Goal: Task Accomplishment & Management: Complete application form

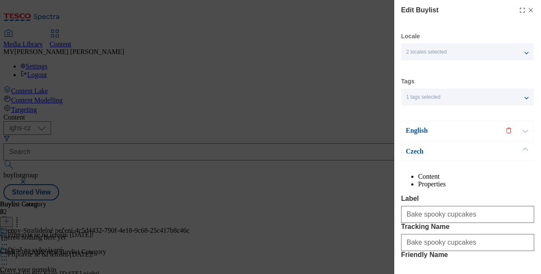
select select "evergreen"
select select "Banner"
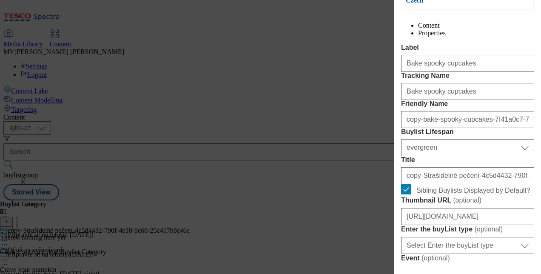
scroll to position [154, 0]
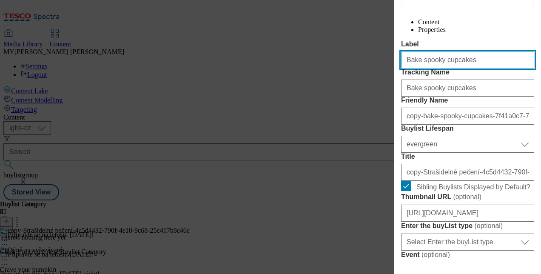
click at [457, 69] on input "Bake spooky cupcakes" at bounding box center [467, 59] width 133 height 17
paste input "Halloween mask"
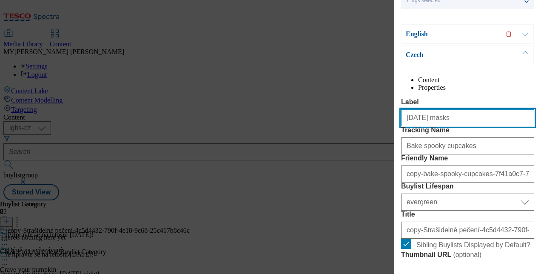
scroll to position [99, 0]
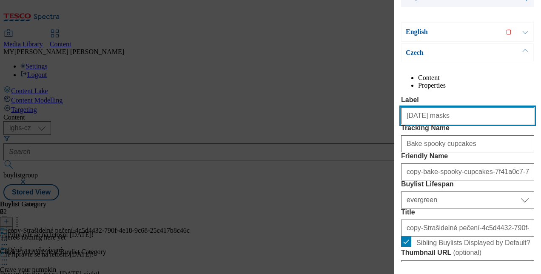
type input "[DATE] masks"
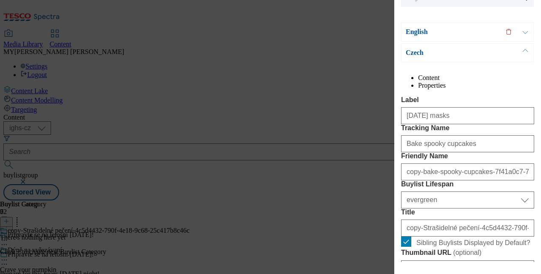
click at [528, 31] on button "Modal" at bounding box center [525, 32] width 16 height 19
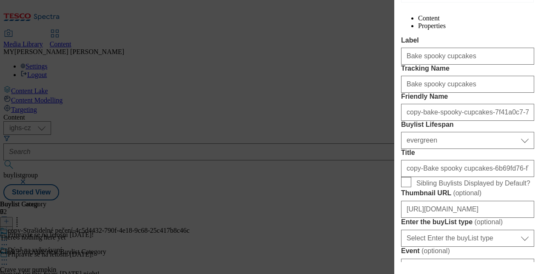
scroll to position [137, 0]
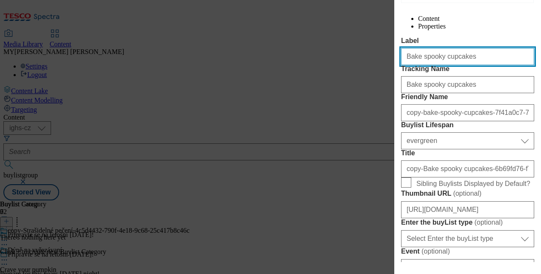
click at [466, 65] on input "Bake spooky cupcakes" at bounding box center [467, 56] width 133 height 17
paste input "Halloween mask"
type input "[DATE] masks"
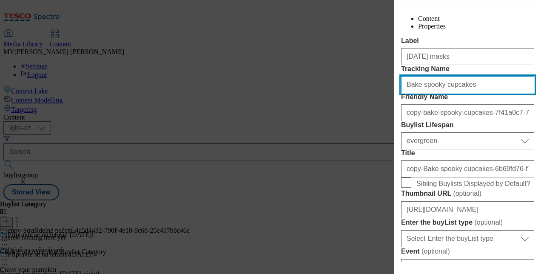
click at [465, 93] on input "Bake spooky cupcakes" at bounding box center [467, 84] width 133 height 17
paste input "Halloween mask"
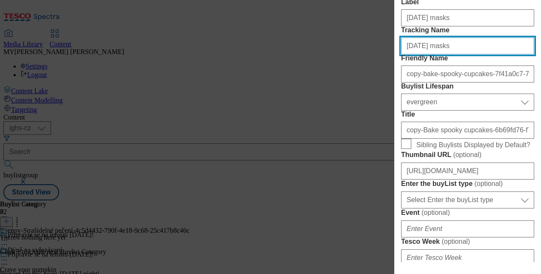
scroll to position [177, 0]
type input "[DATE] masks"
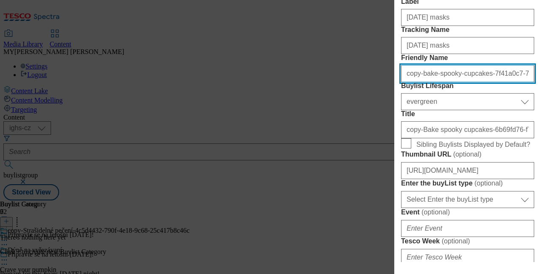
click at [450, 82] on input "copy-bake-spooky-cupcakes-7f41a0c7-7017-4ba8-813d-b9e90a2a281d" at bounding box center [467, 73] width 133 height 17
paste input "[DATE] masks"
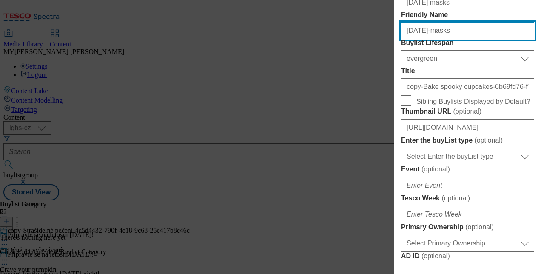
scroll to position [222, 0]
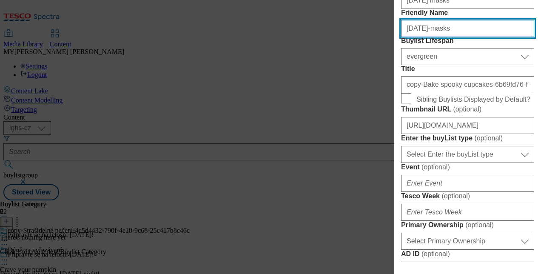
type input "[DATE]-masks"
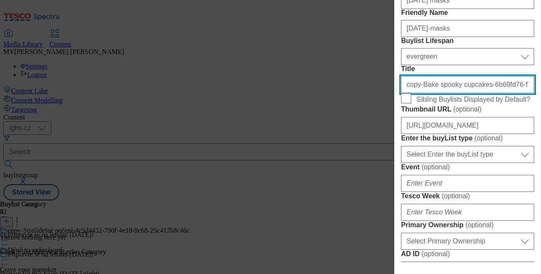
click at [448, 93] on input "copy-Bake spooky cupcakes-6b69fd76-f754-4d17-ac49-8f18cd3beb52" at bounding box center [467, 84] width 133 height 17
paste input "[DATE] masks"
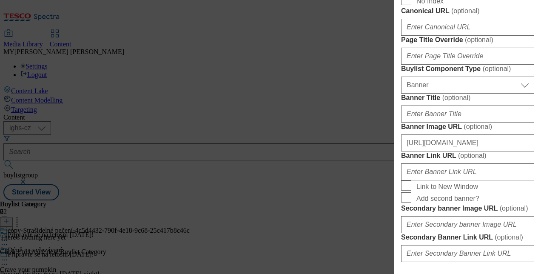
scroll to position [534, 0]
type input "[DATE] masks"
paste input "Halloween mask"
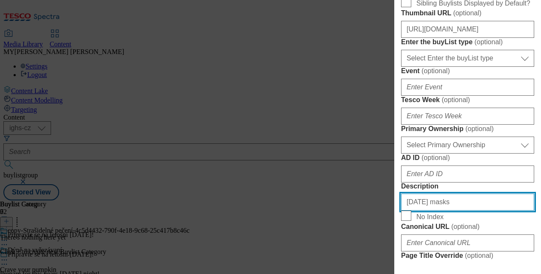
scroll to position [320, 0]
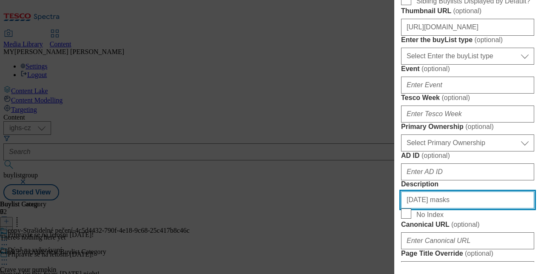
type input "[DATE] masks"
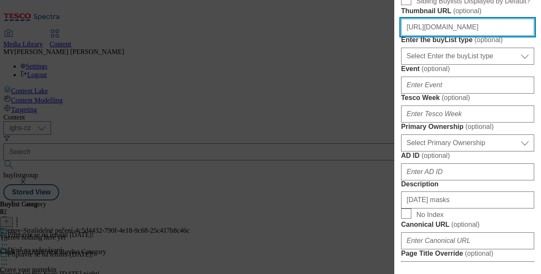
click at [464, 36] on input "https://digitalcontent.api.tesco.com/v2/media/ighs-ce-mktg/b6921f91-3ed2-437c-8…" at bounding box center [467, 27] width 133 height 17
paste input "b048cd4-df3a-47cd-a033-499196a4565a/SK_image_4"
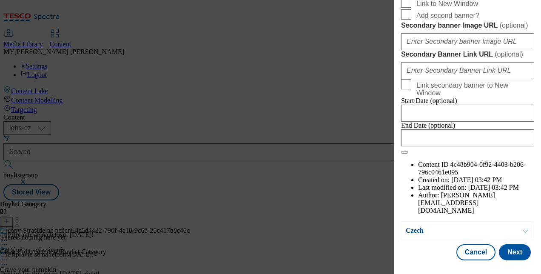
scroll to position [833, 0]
type input "[URL][DOMAIN_NAME]"
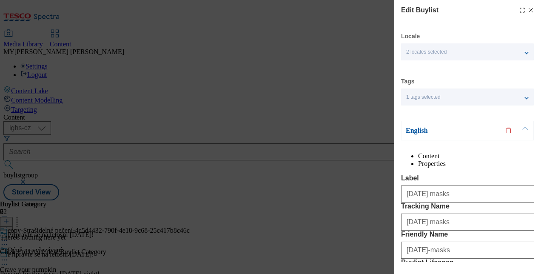
click at [528, 130] on button "Modal" at bounding box center [525, 130] width 16 height 19
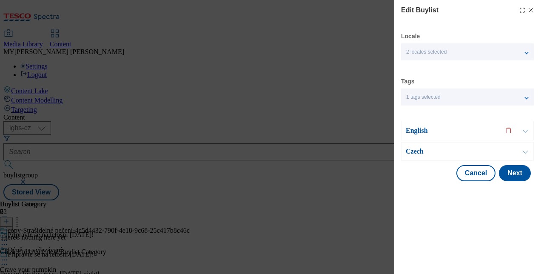
click at [524, 151] on button "Modal" at bounding box center [525, 152] width 16 height 18
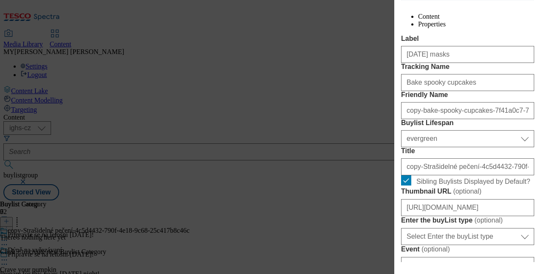
scroll to position [163, 0]
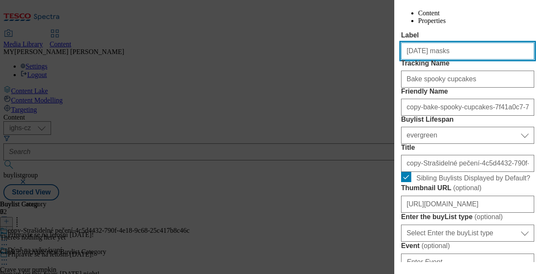
click at [455, 60] on input "[DATE] masks" at bounding box center [467, 51] width 133 height 17
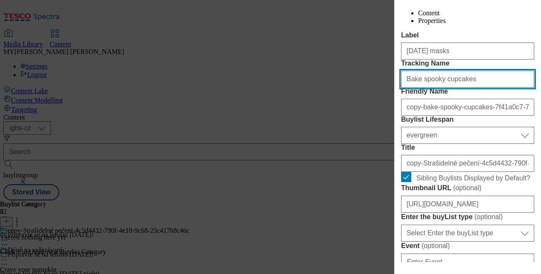
click at [461, 88] on input "Bake spooky cupcakes" at bounding box center [467, 79] width 133 height 17
paste input "Halloween mask"
type input "[DATE] masks"
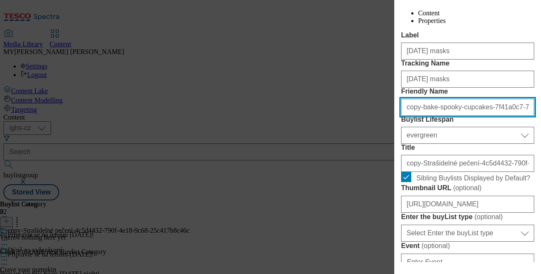
click at [441, 116] on input "copy-bake-spooky-cupcakes-7f41a0c7-7017-4ba8-813d-b9e90a2a281d" at bounding box center [467, 107] width 133 height 17
paste input "[DATE] masks"
click at [407, 116] on input "[DATE] masks" at bounding box center [467, 107] width 133 height 17
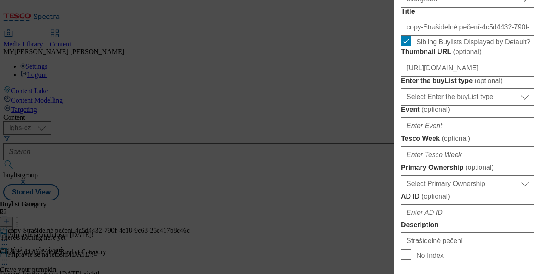
scroll to position [301, 0]
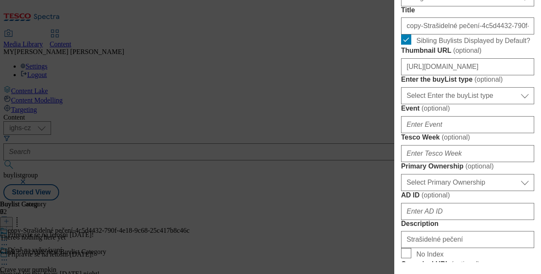
type input "[DATE]-masks"
drag, startPoint x: 416, startPoint y: 16, endPoint x: 449, endPoint y: 56, distance: 51.8
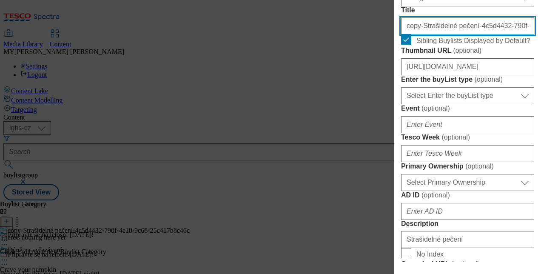
click at [448, 34] on input "copy-Strašidelné pečení-4c5d4432-790f-4e18-9c68-25c417b8c46c" at bounding box center [467, 25] width 133 height 17
paste input "Halloweenské kostýmy"
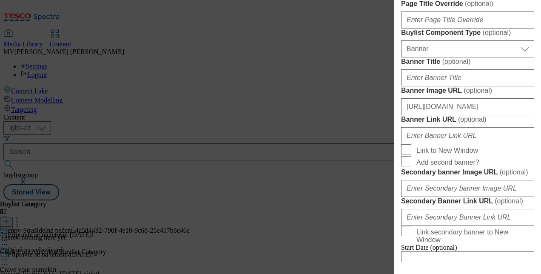
scroll to position [594, 0]
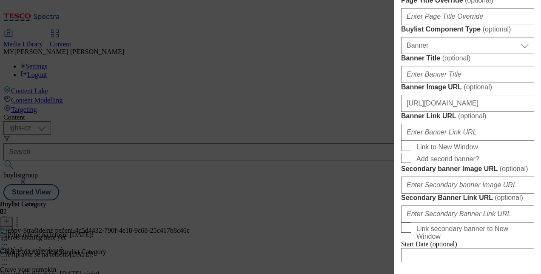
type input "Halloweenské kostýmy"
paste input "Halloweenské kostýmy"
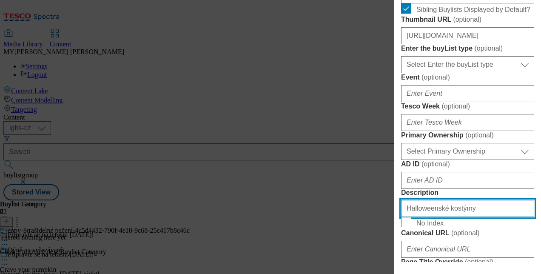
scroll to position [332, 0]
type input "Halloweenské kostýmy"
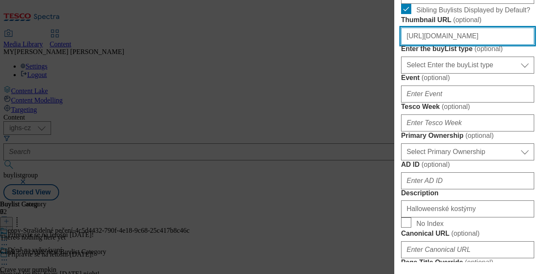
click at [447, 45] on input "https://digitalcontent.api.tesco.com/v2/media/ighs-ce-mktg/b6921f91-3ed2-437c-8…" at bounding box center [467, 36] width 133 height 17
paste input "b048cd4-df3a-47cd-a033-499196a4565a/SK_image_4"
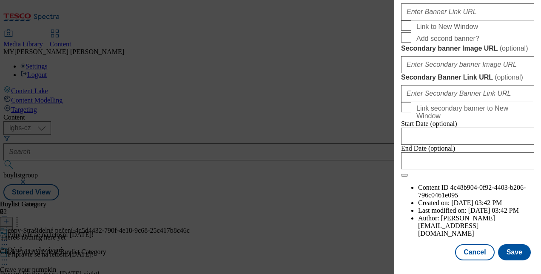
scroll to position [851, 0]
type input "[URL][DOMAIN_NAME]"
paste input "www.figma.com/exit?url=https%3A%2F%2Fdigitalcontent.api.tesco.com%2Fv2%2Fmedia%…"
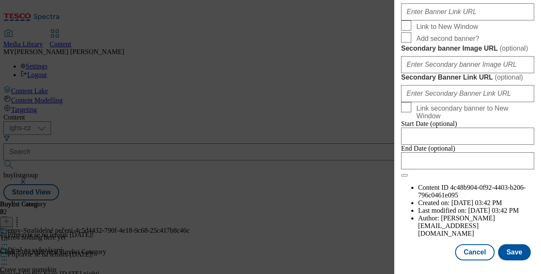
scroll to position [1037, 0]
type input "https://www.figma.com/exit?url=https%3A%2F%2Fdigitalcontent.api.tesco.com%2Fv2%…"
click at [502, 249] on button "Save" at bounding box center [514, 252] width 33 height 16
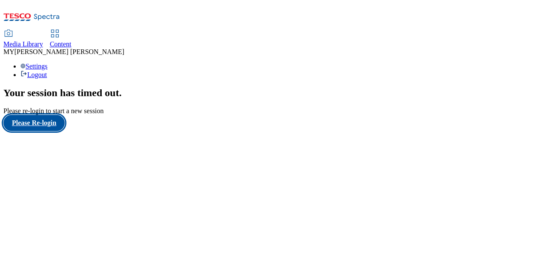
click at [43, 131] on button "Please Re-login" at bounding box center [33, 123] width 61 height 16
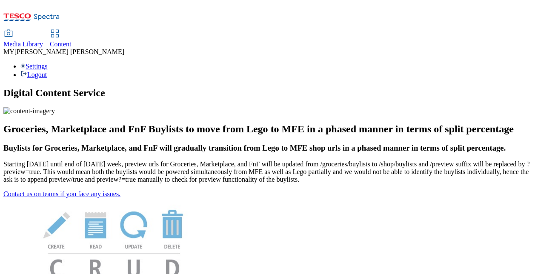
click at [71, 30] on link "Content" at bounding box center [61, 39] width 22 height 18
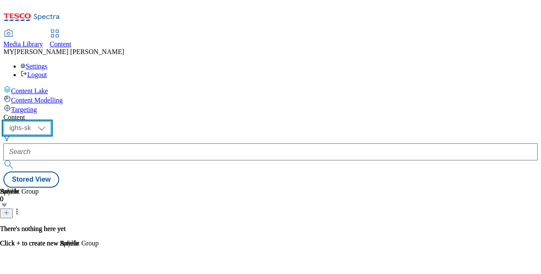
click at [51, 121] on select "ighs-cz ighs-hu ighs-sk" at bounding box center [27, 128] width 48 height 14
select select "ighs-cz"
click at [51, 121] on select "ighs-cz ighs-hu ighs-sk" at bounding box center [27, 128] width 48 height 14
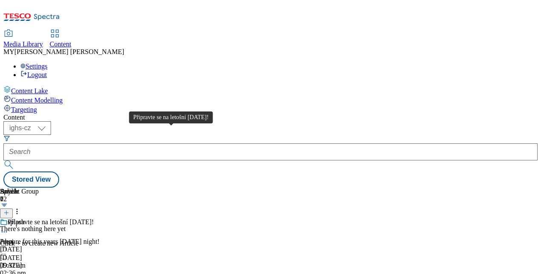
click at [94, 218] on div "Připravte se na letošní [DATE]!" at bounding box center [51, 222] width 86 height 8
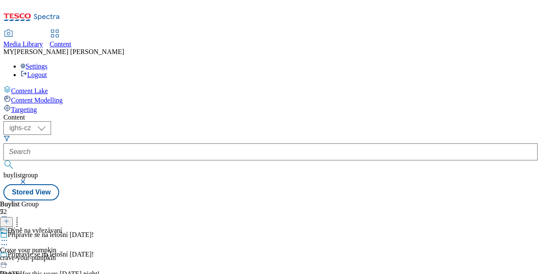
scroll to position [169, 0]
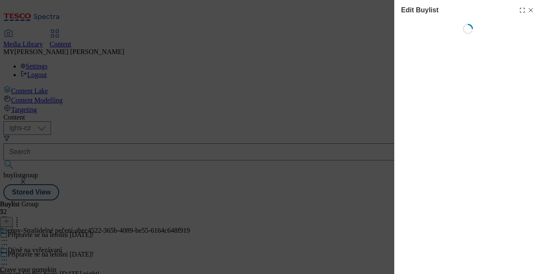
select select "evergreen"
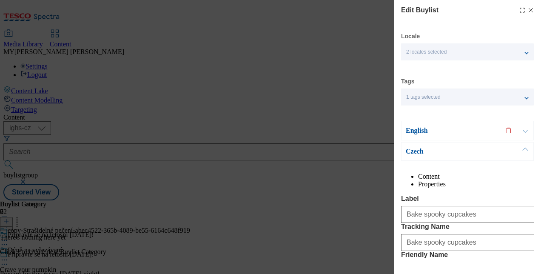
select select "Banner"
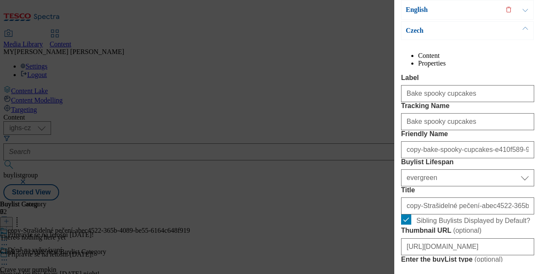
scroll to position [81, 0]
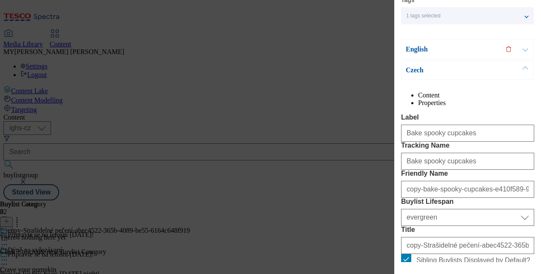
click at [528, 51] on button "Modal" at bounding box center [525, 49] width 16 height 19
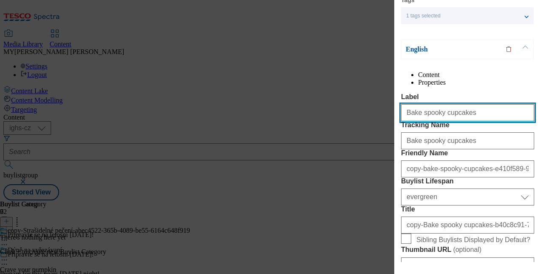
click at [458, 121] on input "Bake spooky cupcakes" at bounding box center [467, 112] width 133 height 17
paste input "Halloween mask"
type input "[DATE] masks"
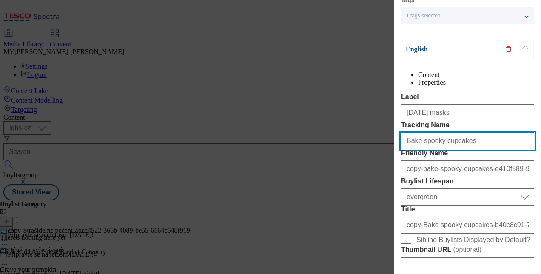
click at [457, 149] on input "Bake spooky cupcakes" at bounding box center [467, 140] width 133 height 17
paste input "Halloween mask"
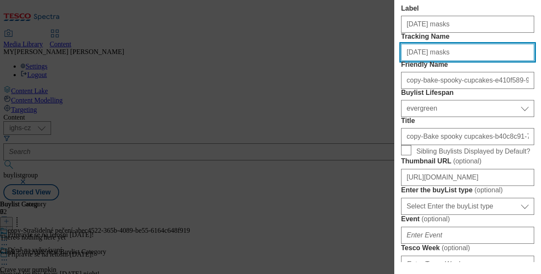
scroll to position [173, 0]
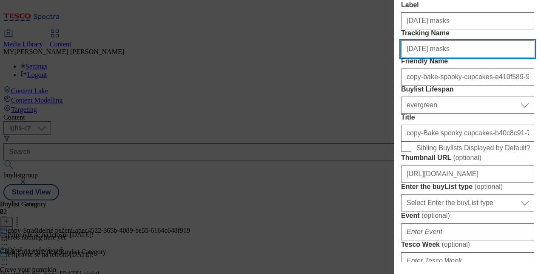
type input "[DATE] masks"
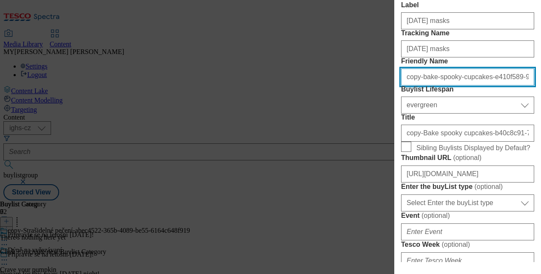
click at [448, 86] on input "copy-bake-spooky-cupcakes-e410f589-9be8-449b-8fb4-021ca940f3ad" at bounding box center [467, 77] width 133 height 17
paste input "[DATE] masks"
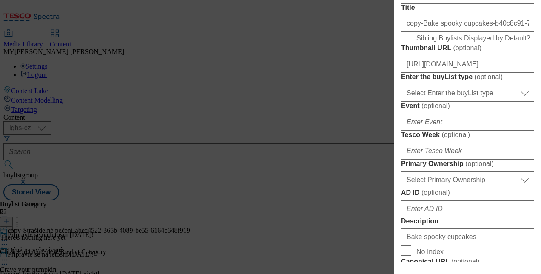
scroll to position [284, 0]
type input "[DATE]-masks"
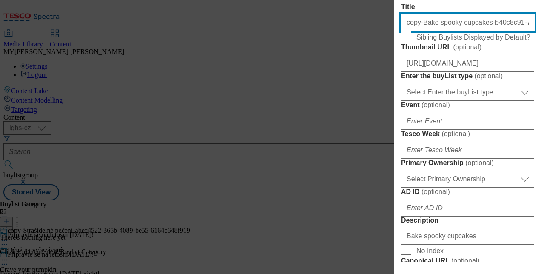
click at [449, 31] on input "copy-Bake spooky cupcakes-b40c8c91-72a7-4b2d-bca0-6e8f57ea05d6" at bounding box center [467, 22] width 133 height 17
paste input "[DATE] masks"
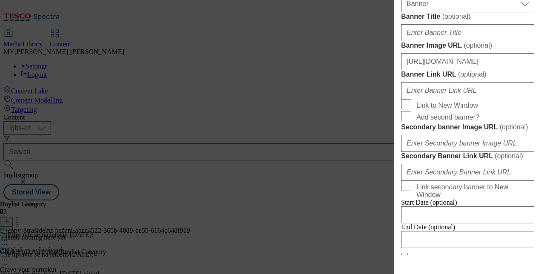
scroll to position [617, 0]
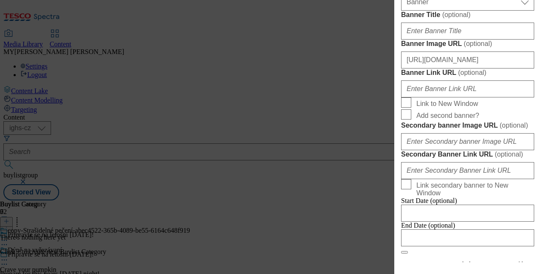
type input "[DATE] masks"
paste input "Halloween mask"
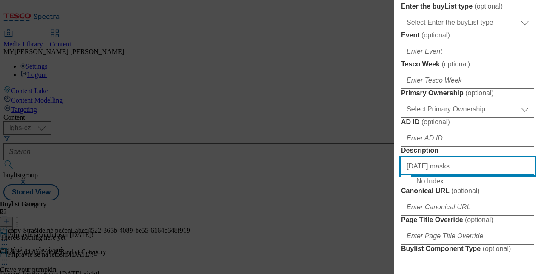
scroll to position [351, 0]
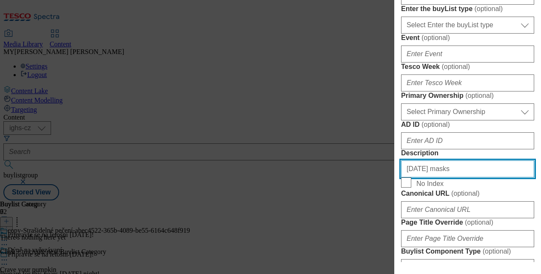
type input "[DATE] masks"
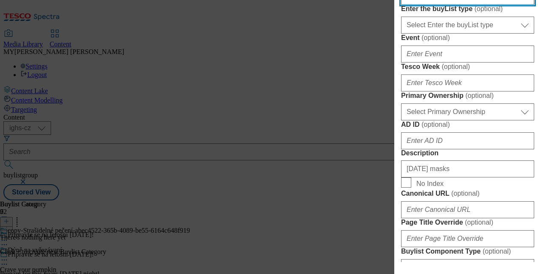
paste input "b048cd4-df3a-47cd-a033-499196a4565a/SK_image_4"
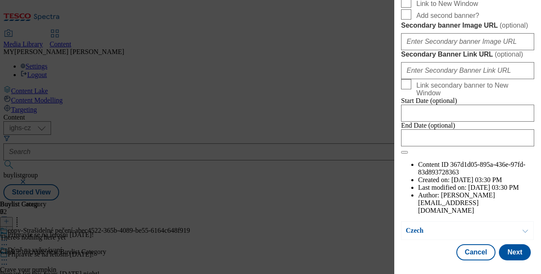
scroll to position [821, 0]
type input "[URL][DOMAIN_NAME]"
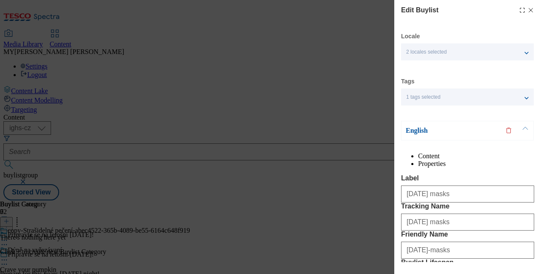
click at [526, 129] on button "Modal" at bounding box center [525, 130] width 16 height 19
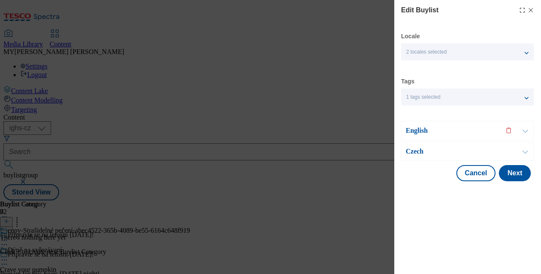
click at [528, 148] on button "Modal" at bounding box center [525, 152] width 16 height 18
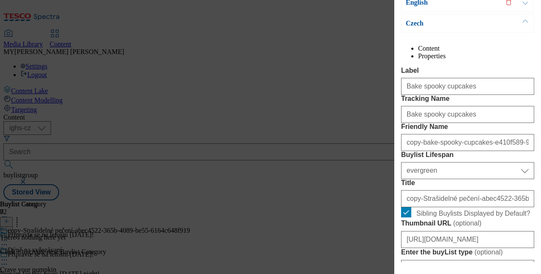
scroll to position [130, 0]
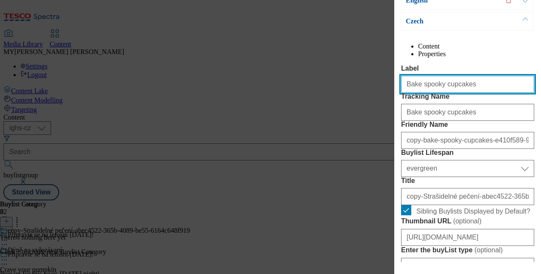
click at [464, 93] on input "Bake spooky cupcakes" at bounding box center [467, 84] width 133 height 17
paste input "Halloween mask"
type input "[DATE] masks"
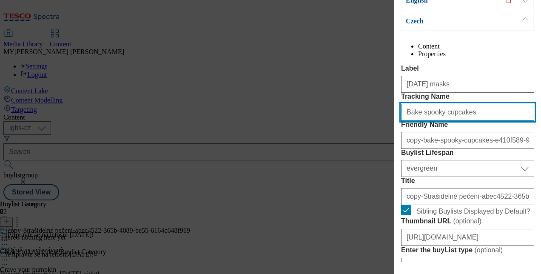
paste input "Halloween mask"
type input "[DATE] masks"
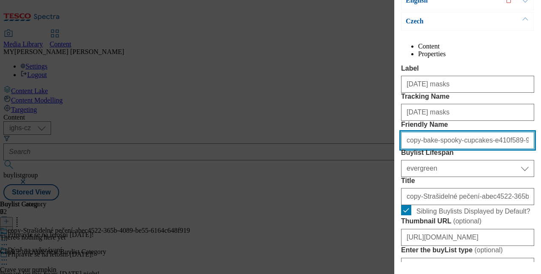
paste input "[DATE] masks"
click at [408, 149] on input "[DATE] masks" at bounding box center [467, 140] width 133 height 17
click at [404, 149] on input "[DATE]-masks" at bounding box center [467, 140] width 133 height 17
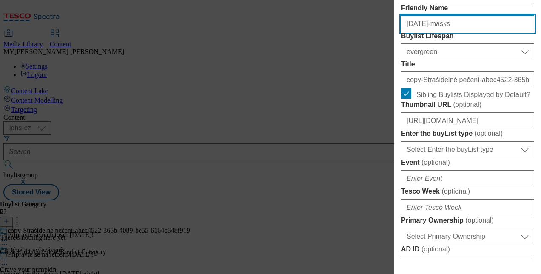
scroll to position [249, 0]
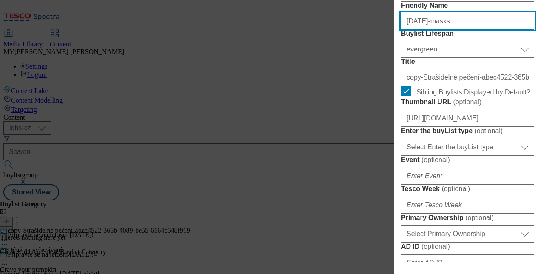
type input "[DATE]-masks"
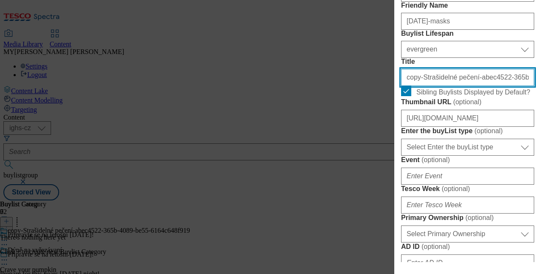
paste input "Halloweenské kostýmy"
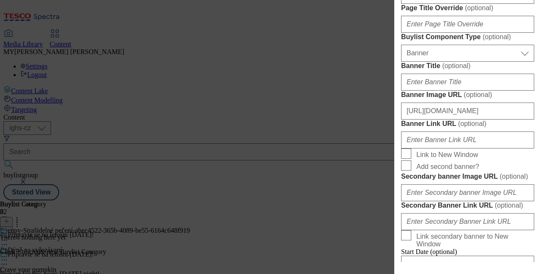
scroll to position [589, 0]
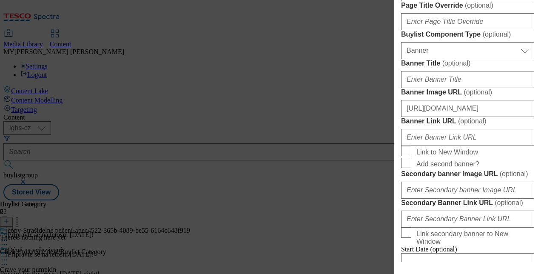
type input "Halloweenské kostýmy"
paste input "Halloweenské kostýmy"
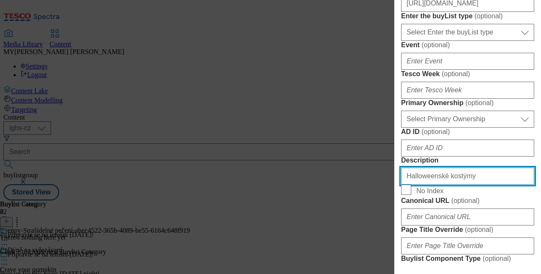
scroll to position [364, 0]
type input "Halloweenské kostýmy"
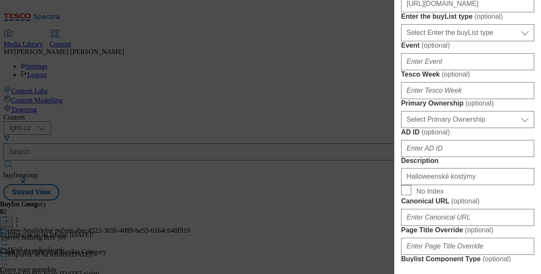
click at [449, 12] on div "https://digitalcontent.api.tesco.com/v2/media/ighs-ce-mktg/b6921f91-3ed2-437c-8…" at bounding box center [467, 2] width 133 height 20
click at [455, 12] on input "https://digitalcontent.api.tesco.com/v2/media/ighs-ce-mktg/b6921f91-3ed2-437c-8…" at bounding box center [467, 3] width 133 height 17
paste input "b048cd4-df3a-47cd-a033-499196a4565a/SK_image_4"
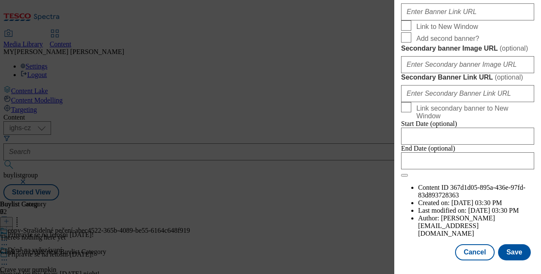
scroll to position [1037, 0]
type input "[URL][DOMAIN_NAME]"
click at [508, 244] on button "Save" at bounding box center [514, 252] width 33 height 16
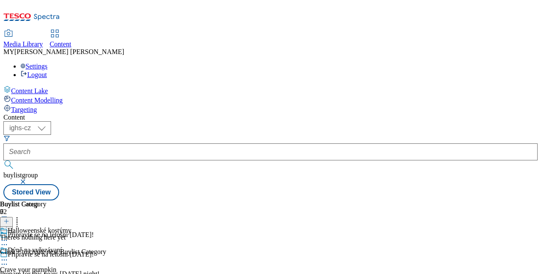
click at [9, 256] on icon at bounding box center [4, 260] width 9 height 9
click at [36, 274] on span "Edit" at bounding box center [31, 278] width 10 height 6
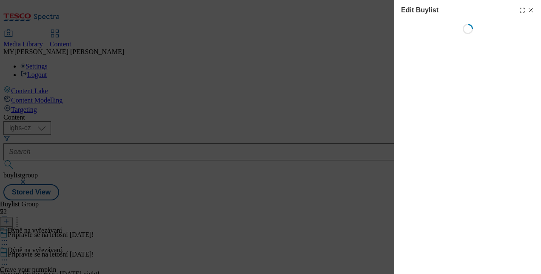
select select "evergreen"
select select "Banner"
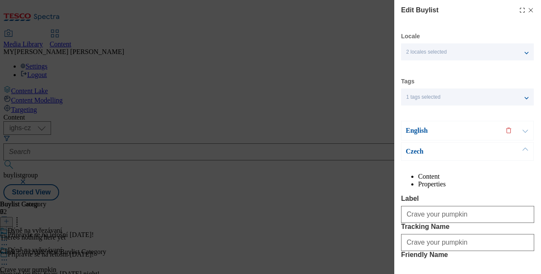
click at [416, 130] on p "English" at bounding box center [450, 130] width 89 height 9
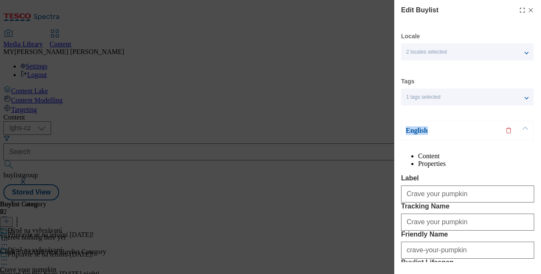
click at [416, 130] on p "English" at bounding box center [450, 130] width 89 height 9
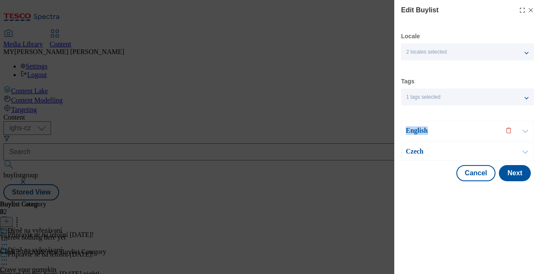
click at [416, 130] on p "English" at bounding box center [450, 130] width 89 height 9
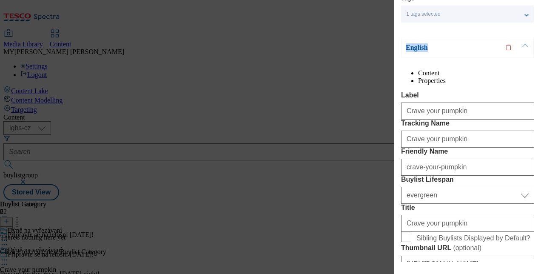
scroll to position [83, 0]
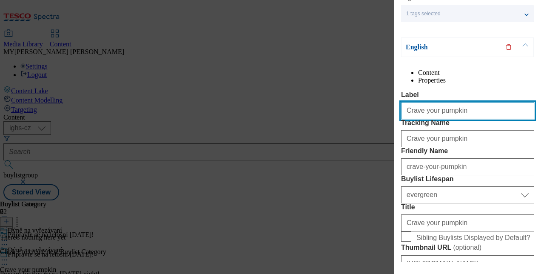
click at [420, 119] on input "Crave your pumpkin" at bounding box center [467, 110] width 133 height 17
type input "Carve your pumpkin"
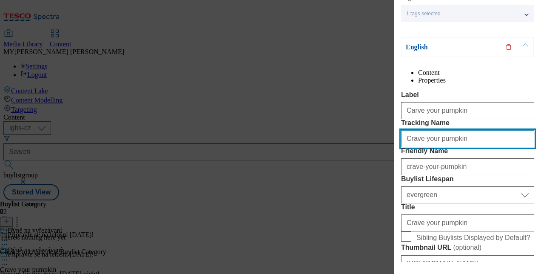
click at [465, 147] on input "Crave your pumpkin" at bounding box center [467, 138] width 133 height 17
paste input "ar"
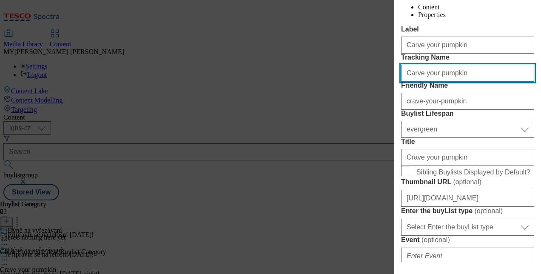
scroll to position [150, 0]
type input "Carve your pumpkin"
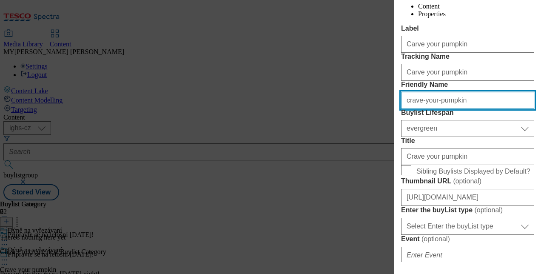
click at [416, 109] on input "crave-your-pumpkin" at bounding box center [467, 100] width 133 height 17
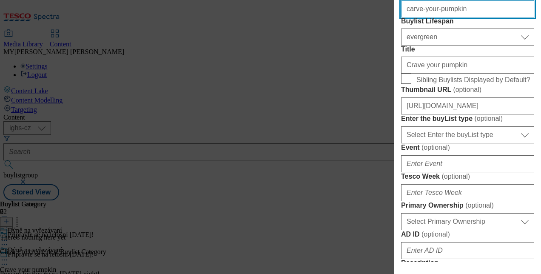
scroll to position [242, 0]
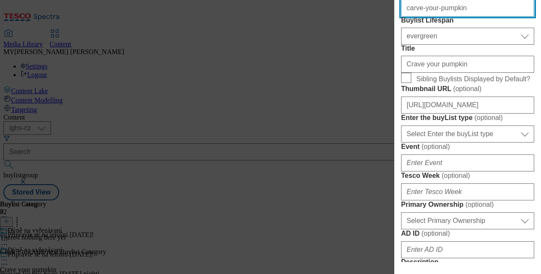
type input "carve-your-pumpkin"
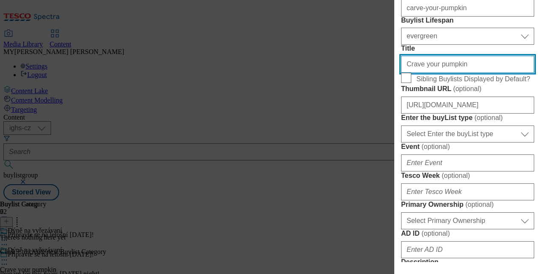
click at [450, 73] on input "Crave your pumpkin" at bounding box center [467, 64] width 133 height 17
paste input "ar"
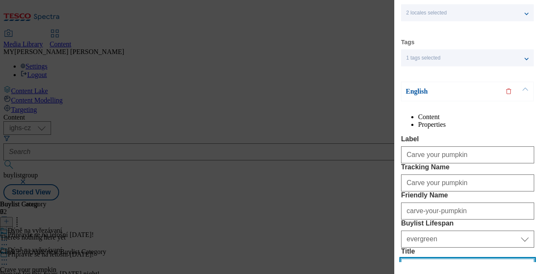
scroll to position [39, 0]
type input "Carve your pumpkin"
click at [525, 90] on button "Modal" at bounding box center [525, 92] width 16 height 19
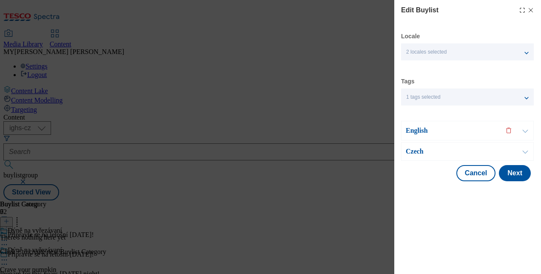
click at [523, 150] on button "Modal" at bounding box center [525, 152] width 16 height 18
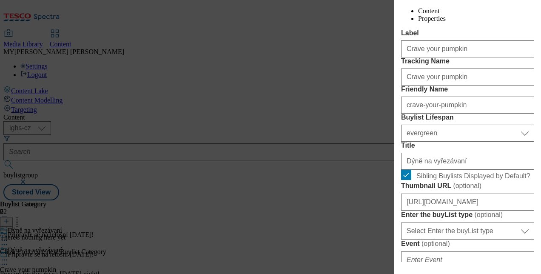
scroll to position [169, 0]
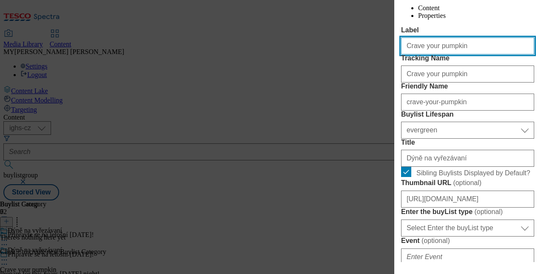
click at [456, 54] on input "Crave your pumpkin" at bounding box center [467, 45] width 133 height 17
paste input "ar"
type input "Carve your pumpkin"
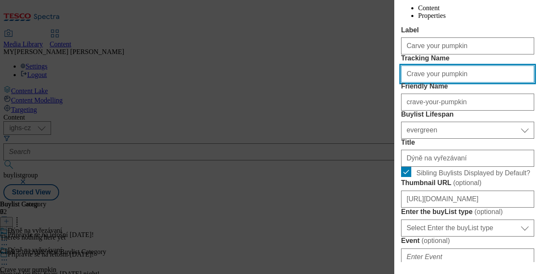
click at [453, 83] on input "Crave your pumpkin" at bounding box center [467, 74] width 133 height 17
paste input "ar"
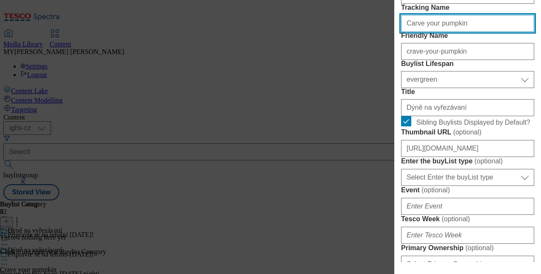
scroll to position [220, 0]
type input "Carve your pumpkin"
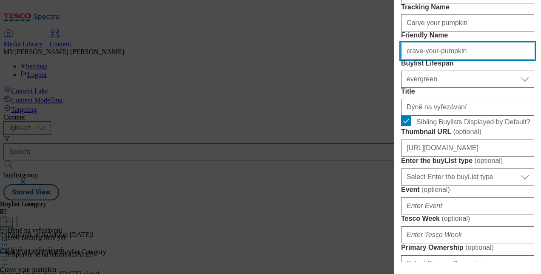
click at [414, 60] on input "crave-your-pumpkin" at bounding box center [467, 51] width 133 height 17
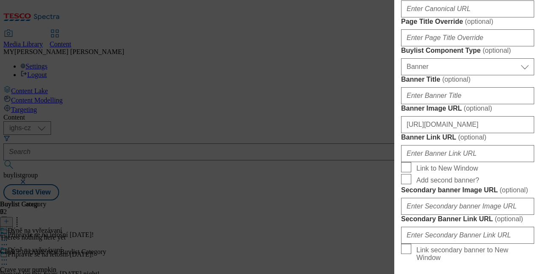
scroll to position [575, 0]
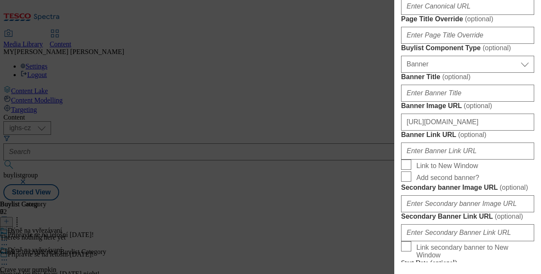
type input "carve-your-pumpkin"
paste input "ar"
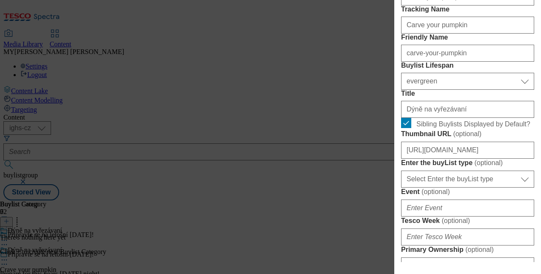
scroll to position [0, 0]
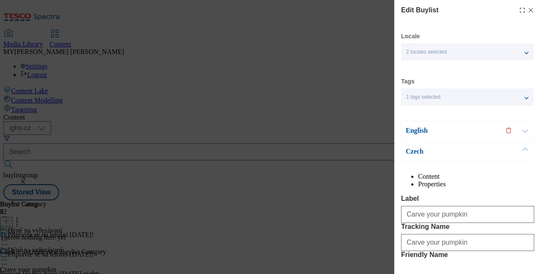
type input "Carve your pumpkin"
click at [528, 131] on button "Modal" at bounding box center [525, 130] width 16 height 19
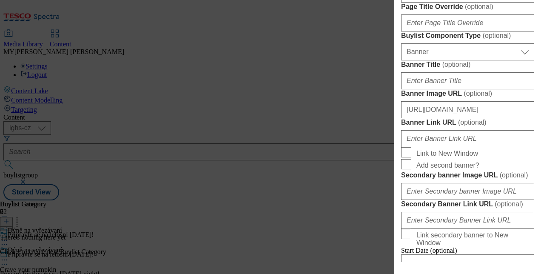
scroll to position [568, 0]
paste input "ar"
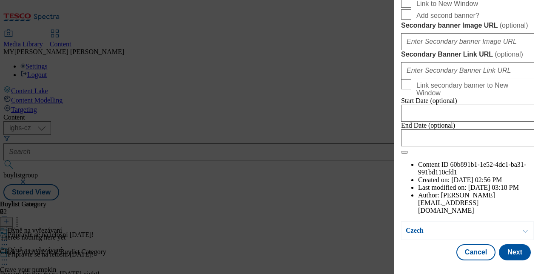
scroll to position [1035, 0]
type input "Carve your pumpkin"
click at [508, 246] on button "Next" at bounding box center [515, 252] width 32 height 16
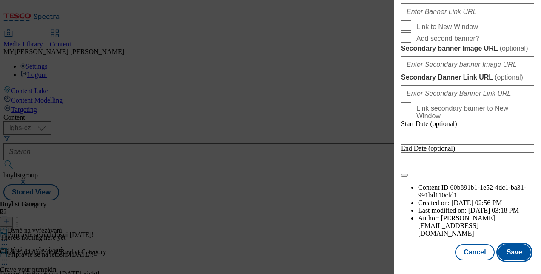
click at [508, 246] on button "Save" at bounding box center [514, 252] width 33 height 16
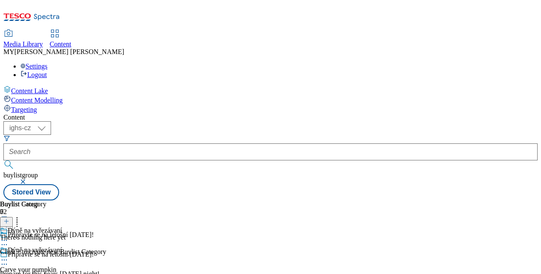
scroll to position [204, 0]
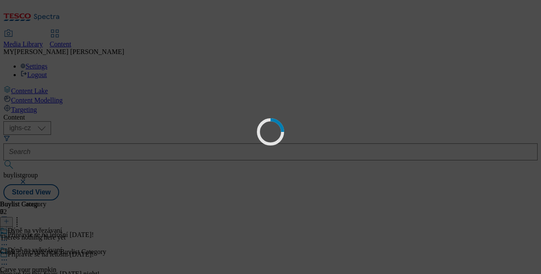
scroll to position [0, 0]
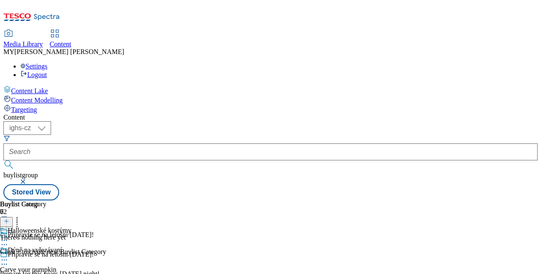
scroll to position [256, 0]
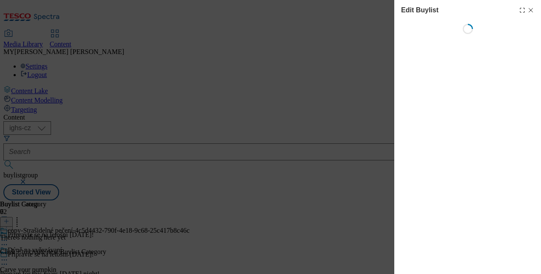
select select "evergreen"
select select "Banner"
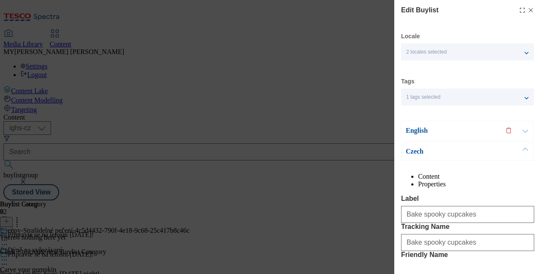
click at [528, 13] on icon "Modal" at bounding box center [531, 10] width 7 height 7
select select "evergreen"
select select "Banner"
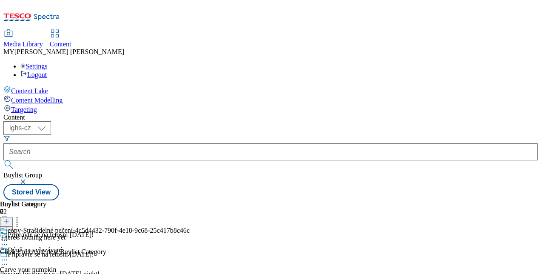
click at [203, 227] on div "copy-Strašidelné pečení-4c5d4432-790f-4e18-9c68-25c417b8c46c" at bounding box center [101, 237] width 203 height 20
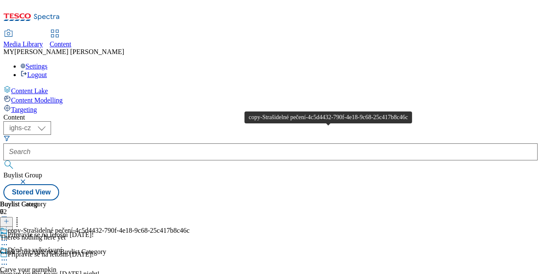
click at [190, 227] on div "copy-Strašidelné pečení-4c5d4432-790f-4e18-9c68-25c417b8c46c" at bounding box center [99, 231] width 182 height 8
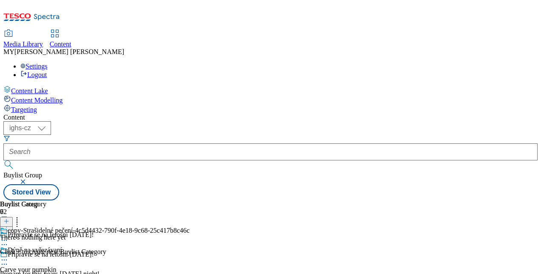
scroll to position [130, 0]
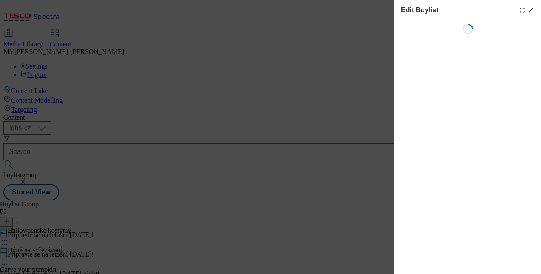
select select "evergreen"
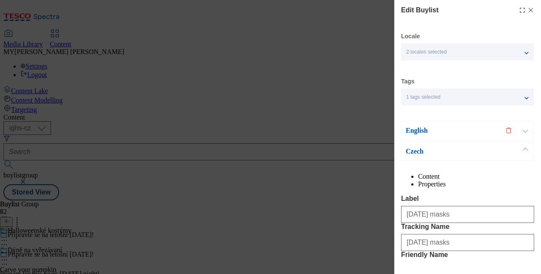
select select "Banner"
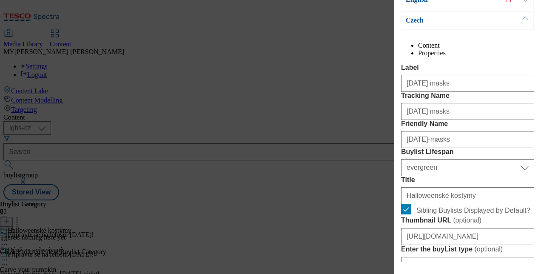
scroll to position [146, 0]
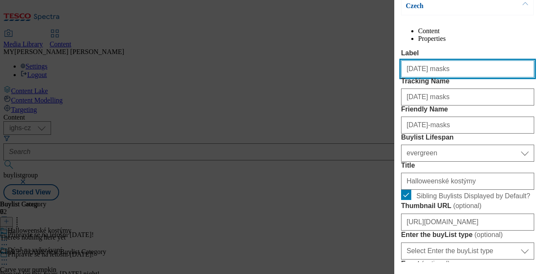
click at [454, 77] on input "[DATE] masks" at bounding box center [467, 68] width 133 height 17
paste input "Autumn decoration"
type input "Autumn decorations"
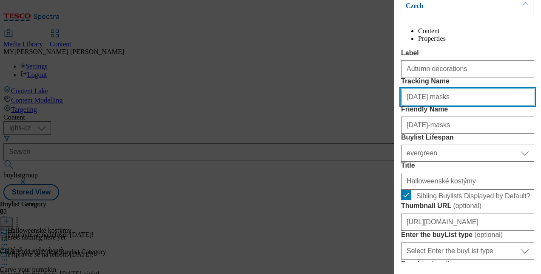
click at [449, 106] on input "[DATE] masks" at bounding box center [467, 97] width 133 height 17
paste input "Autumn decoration"
type input "Autumn decorations"
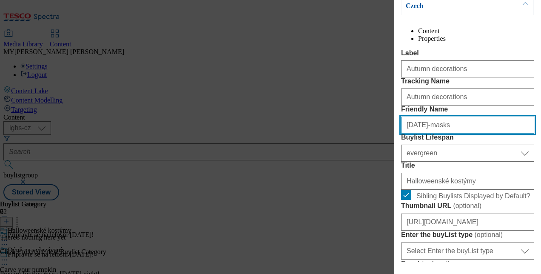
click at [451, 134] on input "[DATE]-masks" at bounding box center [467, 125] width 133 height 17
paste input "Autumn decoration"
click at [411, 134] on input "Autumn decorations" at bounding box center [467, 125] width 133 height 17
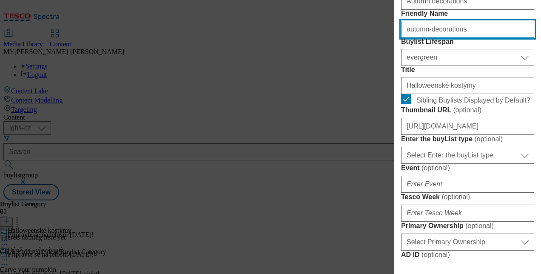
scroll to position [244, 0]
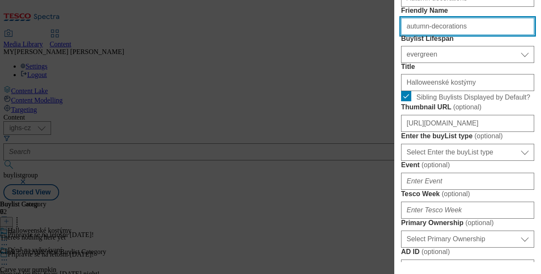
type input "autumn-decorations"
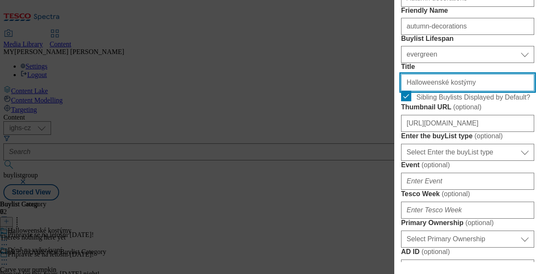
paste input "Podzimní dekorace"
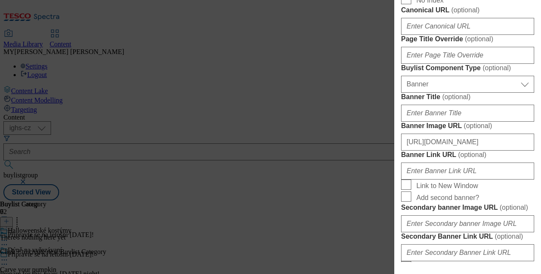
scroll to position [564, 0]
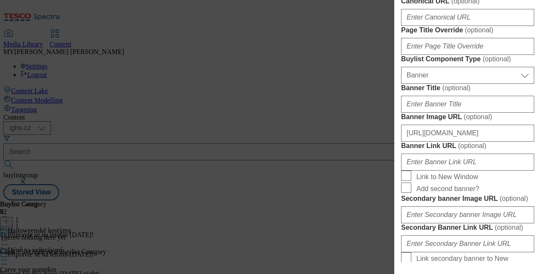
type input "Podzimní dekorace"
paste input "Podzimní dekorace"
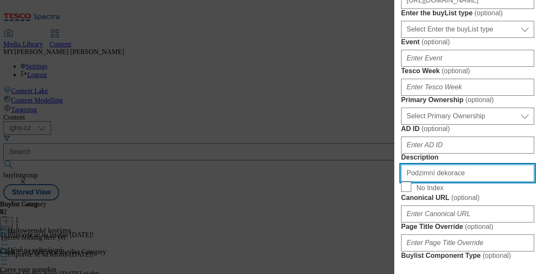
scroll to position [340, 0]
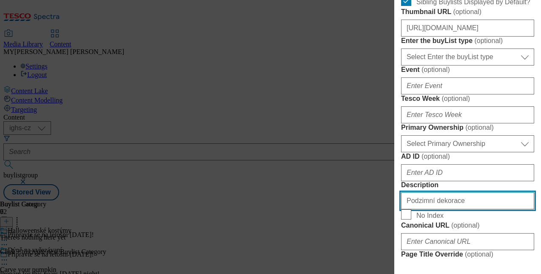
type input "Podzimní dekorace"
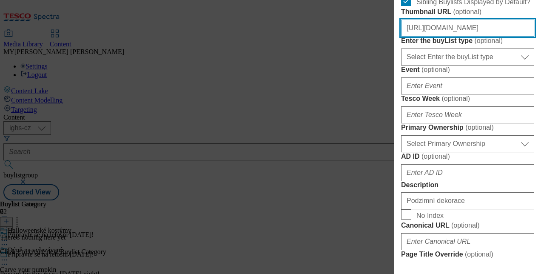
click at [447, 37] on input "[URL][DOMAIN_NAME]" at bounding box center [467, 28] width 133 height 17
paste input "a6917f4f-563b-4fb1-8e2b-ba03ae2bb621/SK_image_5"
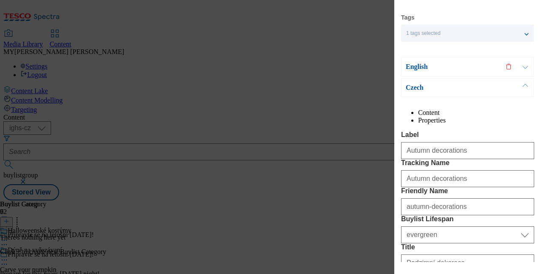
scroll to position [0, 0]
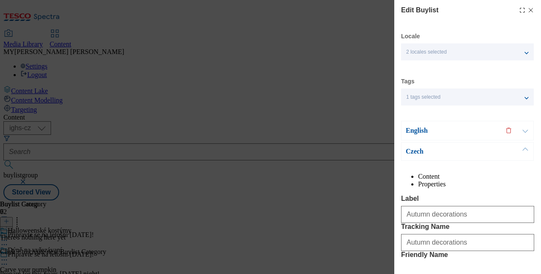
type input "https://digitalcontent.api.tesco.com/v2/media/ighs-ce-mktg/a6917f4f-563b-4fb1-8…"
click at [525, 128] on button "Modal" at bounding box center [525, 130] width 16 height 19
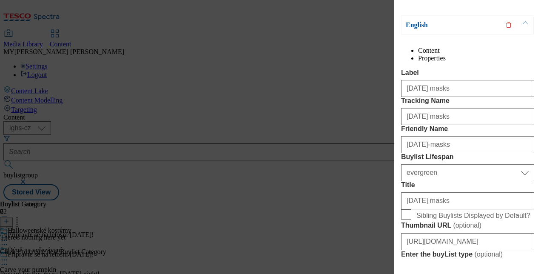
scroll to position [108, 0]
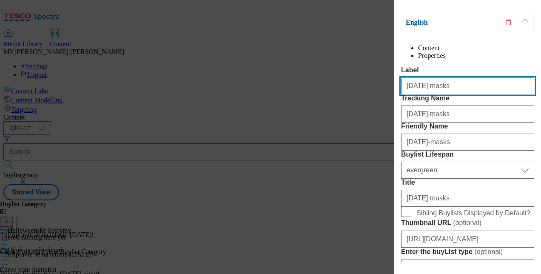
click at [452, 94] on input "[DATE] masks" at bounding box center [467, 85] width 133 height 17
paste input "Autumn decoration"
type input "Autumn decorations"
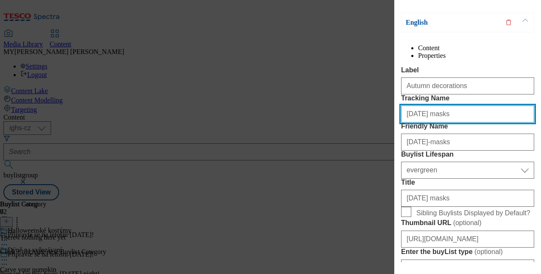
paste input "Autumn decoration"
type input "Autumn decorations"
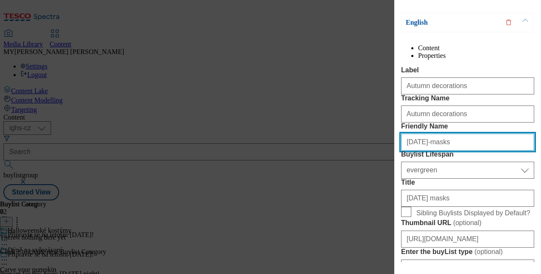
paste input "Autumn decoration"
click at [409, 151] on input "Autumn decorations" at bounding box center [467, 142] width 133 height 17
click at [423, 151] on input "autumn decorations" at bounding box center [467, 142] width 133 height 17
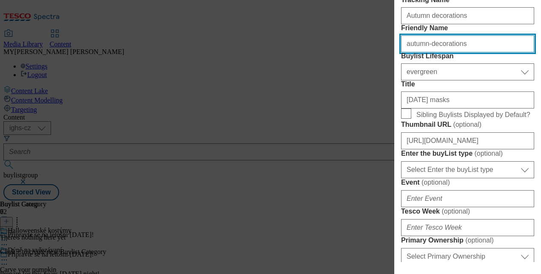
scroll to position [207, 0]
type input "autumn-decorations"
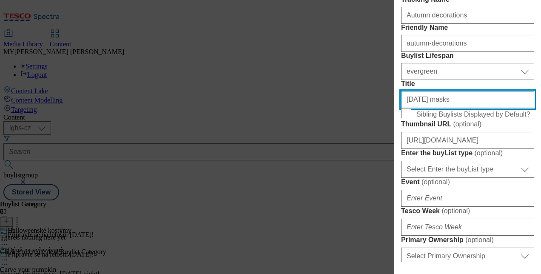
click at [451, 108] on input "[DATE] masks" at bounding box center [467, 99] width 133 height 17
paste input "Autumn decoration"
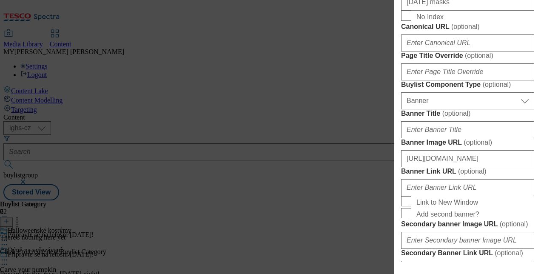
scroll to position [518, 0]
type input "Autumn decorations"
click at [448, 10] on input "[DATE] masks" at bounding box center [467, 1] width 133 height 17
paste input "Autumn decoration"
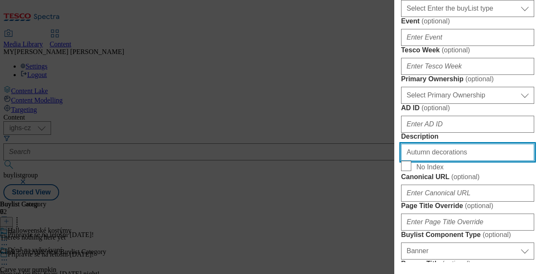
scroll to position [324, 0]
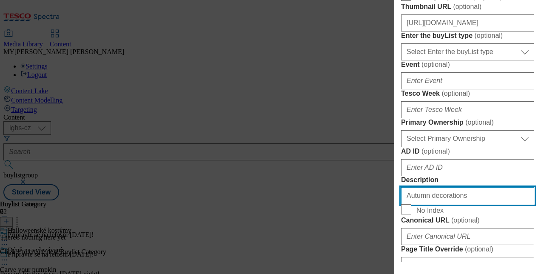
type input "Autumn decorations"
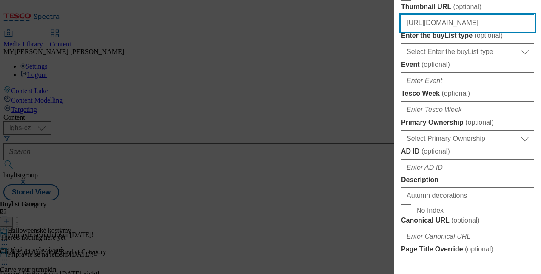
click at [443, 31] on input "[URL][DOMAIN_NAME]" at bounding box center [467, 22] width 133 height 17
paste input "a6917f4f-563b-4fb1-8e2b-ba03ae2bb621/SK_image_5"
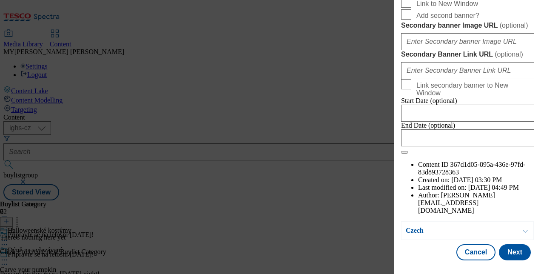
scroll to position [1035, 0]
type input "https://digitalcontent.api.tesco.com/v2/media/ighs-ce-mktg/a6917f4f-563b-4fb1-8…"
click at [504, 246] on button "Next" at bounding box center [515, 252] width 32 height 16
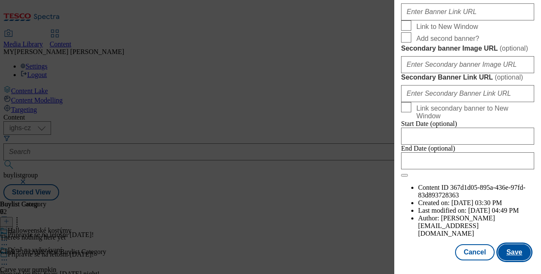
click at [504, 246] on button "Save" at bounding box center [514, 252] width 33 height 16
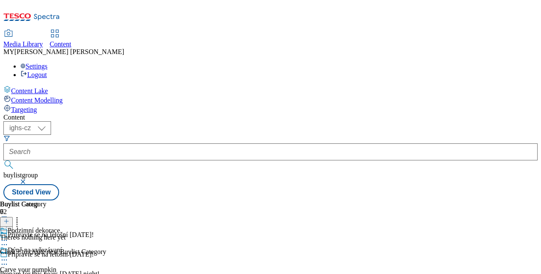
scroll to position [256, 0]
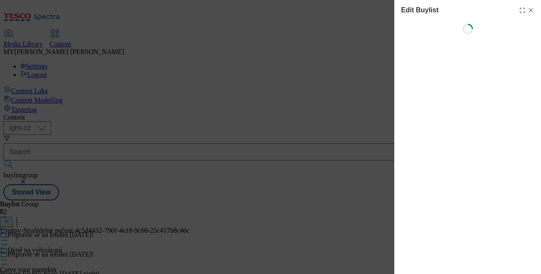
select select "evergreen"
select select "Banner"
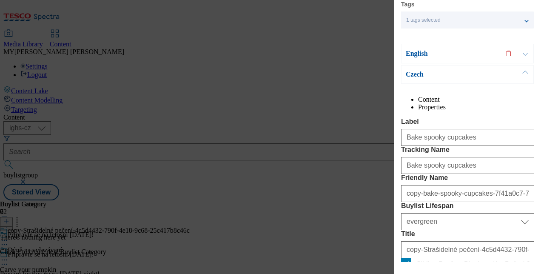
scroll to position [83, 0]
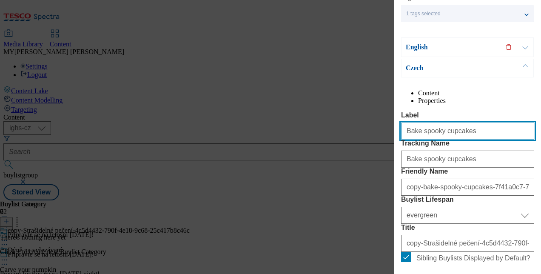
click at [459, 140] on input "Bake spooky cupcakes" at bounding box center [467, 131] width 133 height 17
paste input "Svíčky a LED světla"
type input "Bake spooky cupcakes"
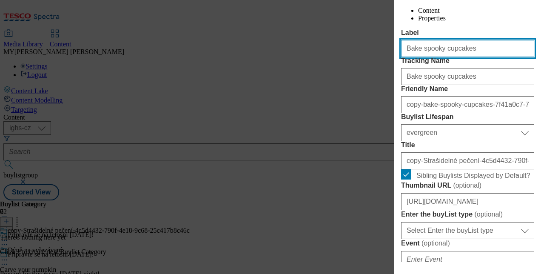
scroll to position [124, 0]
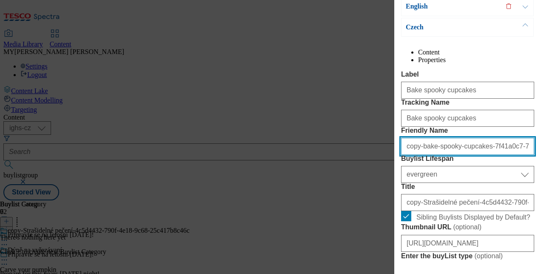
click at [436, 155] on input "copy-bake-spooky-cupcakes-7f41a0c7-7017-4ba8-813d-b9e90a2a281d" at bounding box center [467, 146] width 133 height 17
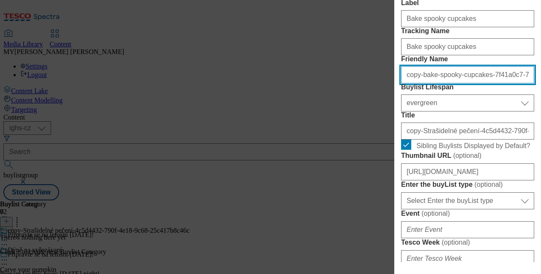
scroll to position [196, 0]
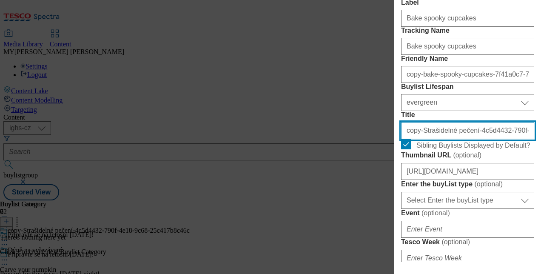
paste input "Svíčky a LED světla"
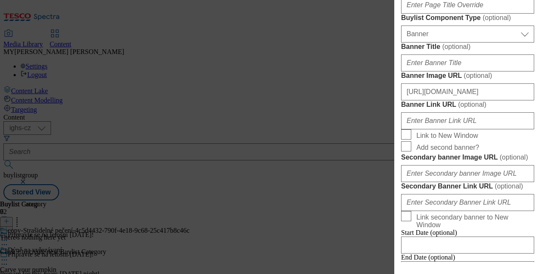
scroll to position [606, 0]
type input "Svíčky a LED světla"
paste input "víčky a LED světla"
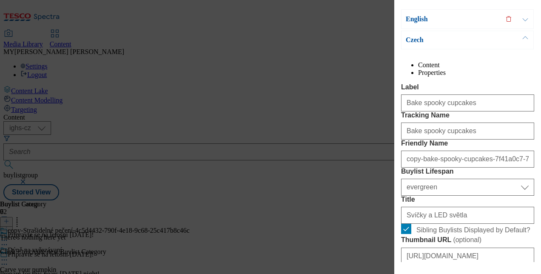
scroll to position [112, 0]
type input "Svíčky a LED světla"
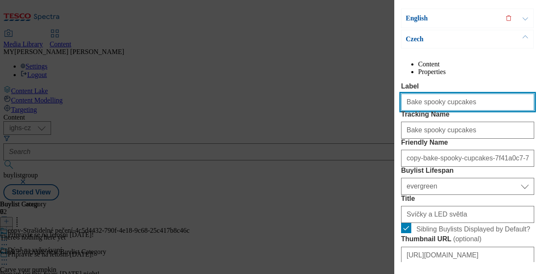
click at [475, 111] on input "Bake spooky cupcakes" at bounding box center [467, 102] width 133 height 17
paste input "Candles and led light"
type input "Candles and led lights"
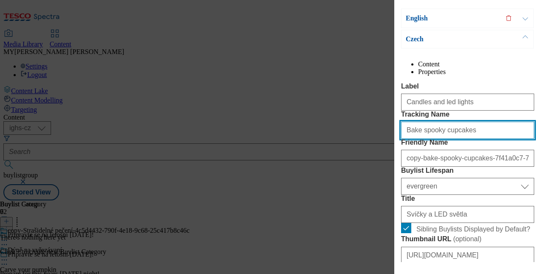
paste input "Candles and led light"
type input "Candles and led lights"
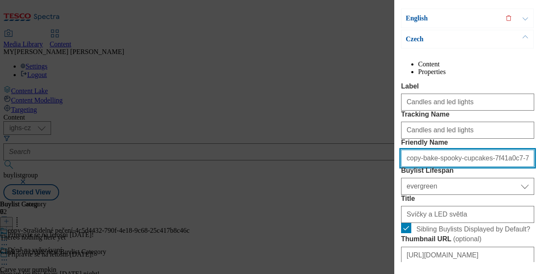
click at [431, 167] on input "copy-bake-spooky-cupcakes-7f41a0c7-7017-4ba8-813d-b9e90a2a281d" at bounding box center [467, 158] width 133 height 17
paste input "Candles and led lights"
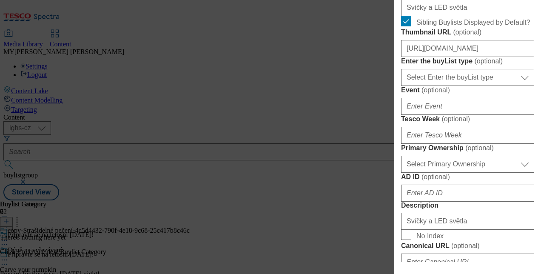
scroll to position [318, 0]
type input "candles-and-led-lights"
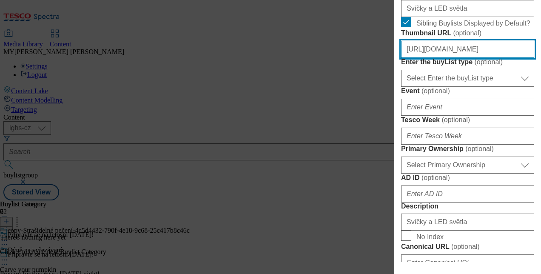
click at [437, 58] on input "https://digitalcontent.api.tesco.com/v2/media/ighs-ce-mktg/b6921f91-3ed2-437c-8…" at bounding box center [467, 49] width 133 height 17
paste input "e168a3a8-37e2-4a03-868f-e76745aeecf7/SK_image_6"
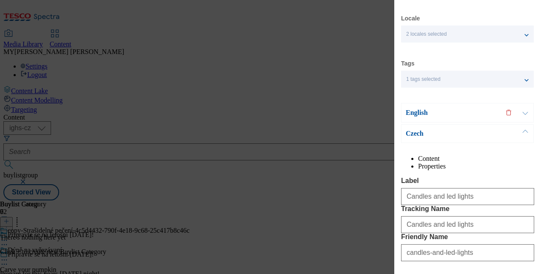
scroll to position [0, 0]
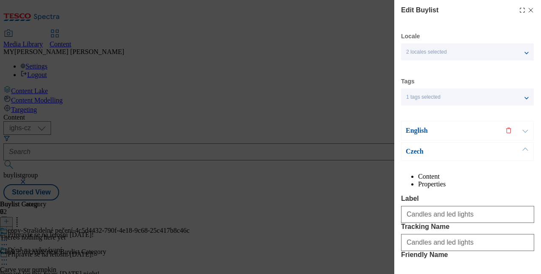
type input "https://digitalcontent.api.tesco.com/v2/media/ighs-ce-mktg/e168a3a8-37e2-4a03-8…"
click at [525, 132] on button "Modal" at bounding box center [525, 130] width 16 height 19
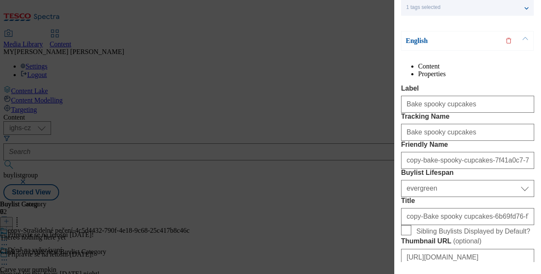
scroll to position [90, 0]
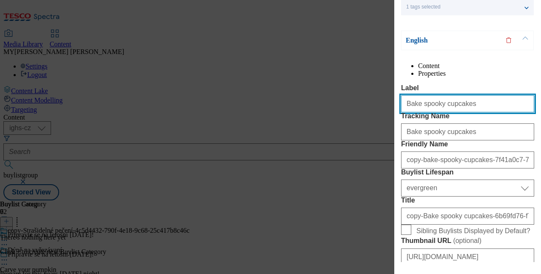
click at [466, 112] on input "Bake spooky cupcakes" at bounding box center [467, 103] width 133 height 17
paste input "Candles and led light"
type input "Candles and led lights"
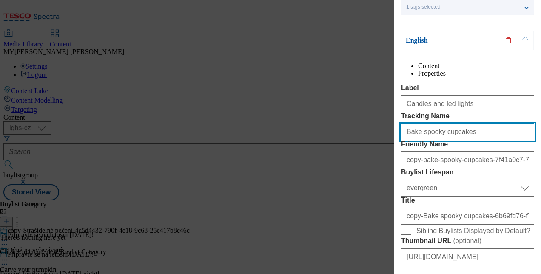
paste input "Candles and led light"
type input "Candles and led lights"
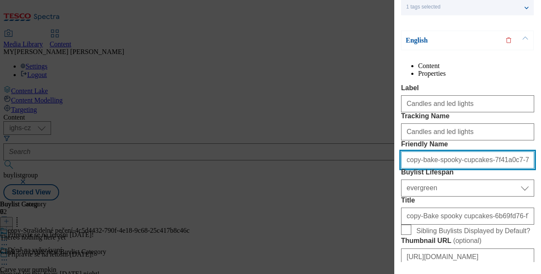
paste input "Candles and led lights"
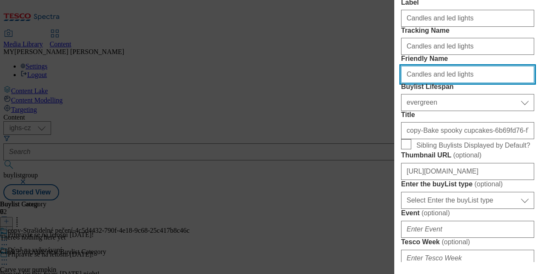
scroll to position [178, 0]
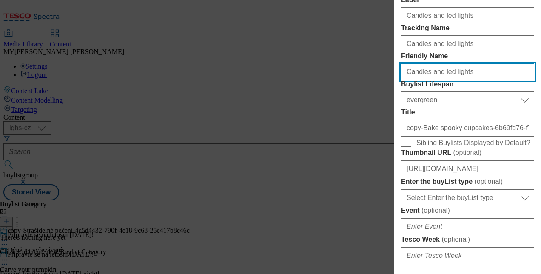
click at [409, 80] on input "Candles and led lights" at bounding box center [467, 71] width 133 height 17
type input "candles-and-led-lights"
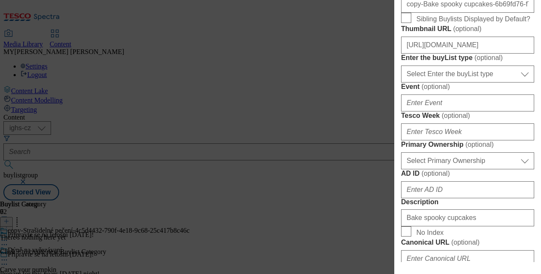
scroll to position [303, 0]
click at [448, 12] on input "copy-Bake spooky cupcakes-6b69fd76-f754-4d17-ac49-8f18cd3beb52" at bounding box center [467, 3] width 133 height 17
paste input "Candles and led lights"
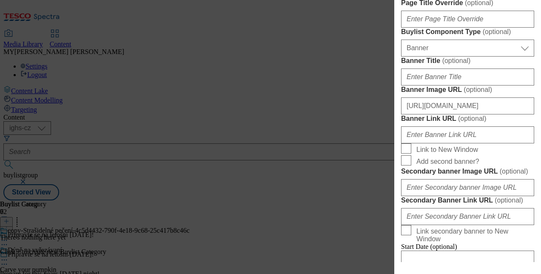
scroll to position [572, 0]
type input "Candles and led lights"
paste input "Candles and led light"
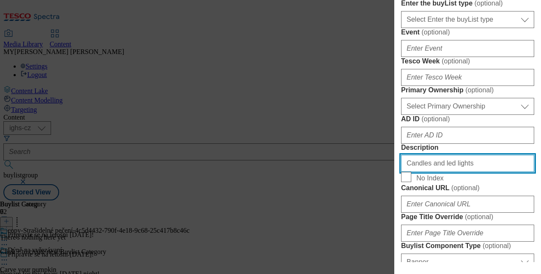
scroll to position [356, 0]
type input "Candles and led lights"
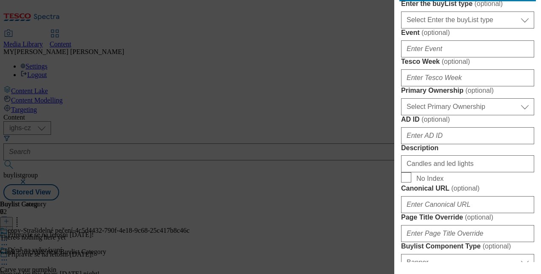
paste input "e168a3a8-37e2-4a03-868f-e76745aeecf7/SK_image_6"
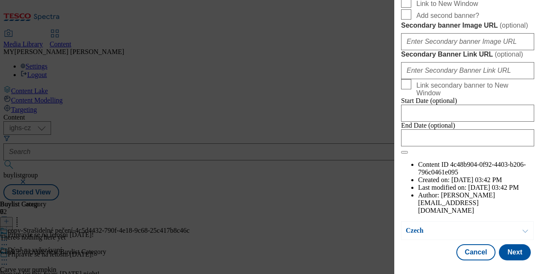
scroll to position [1035, 0]
type input "https://digitalcontent.api.tesco.com/v2/media/ighs-ce-mktg/e168a3a8-37e2-4a03-8…"
click at [500, 244] on button "Next" at bounding box center [515, 252] width 32 height 16
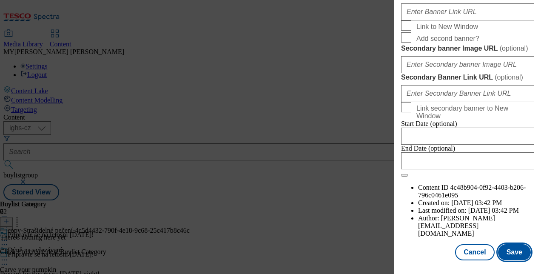
click at [507, 248] on button "Save" at bounding box center [514, 252] width 33 height 16
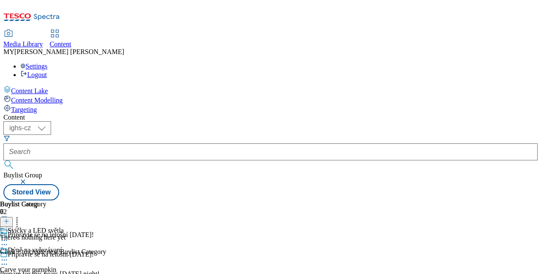
click at [9, 236] on icon at bounding box center [4, 240] width 9 height 9
click at [106, 234] on div "There's nothing here yet Click + to create new Buylist Category" at bounding box center [53, 245] width 106 height 22
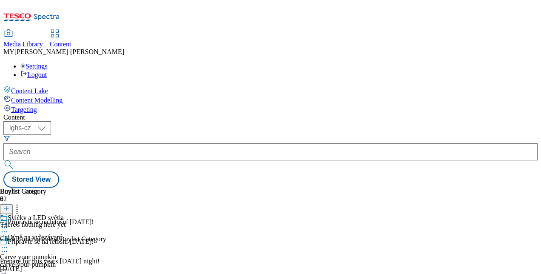
click at [9, 247] on icon at bounding box center [4, 251] width 9 height 9
click at [21, 203] on icon at bounding box center [17, 207] width 9 height 9
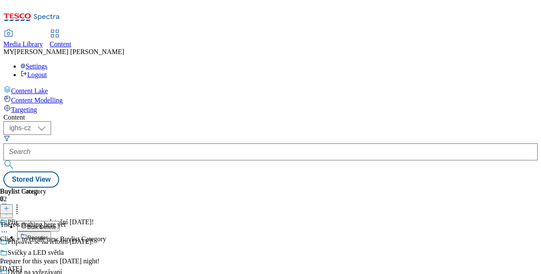
click at [51, 232] on button "Reorder" at bounding box center [34, 237] width 34 height 11
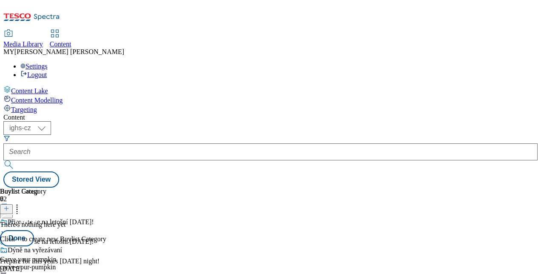
scroll to position [130, 0]
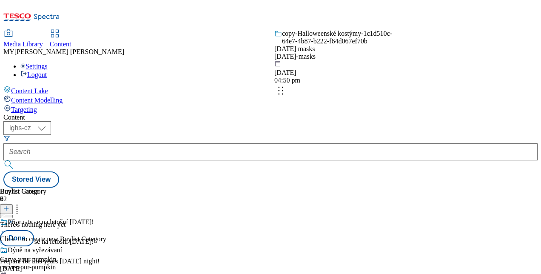
drag, startPoint x: 393, startPoint y: 219, endPoint x: 389, endPoint y: 66, distance: 153.2
click at [389, 66] on body "Icons icon_account icon_add icon_backward_link icon_basket icon_benefits icon_c…" at bounding box center [270, 95] width 535 height 184
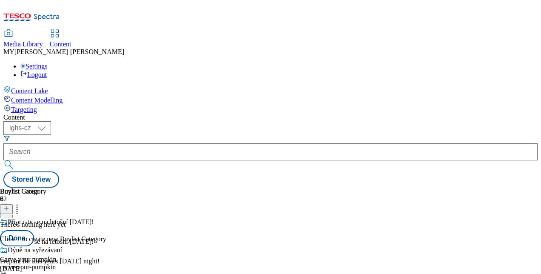
scroll to position [0, 0]
click at [34, 230] on button "Done" at bounding box center [17, 238] width 34 height 16
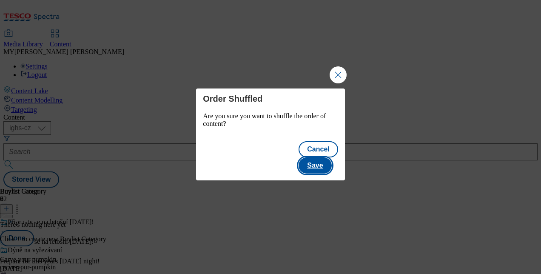
click at [323, 157] on button "Save" at bounding box center [315, 165] width 33 height 16
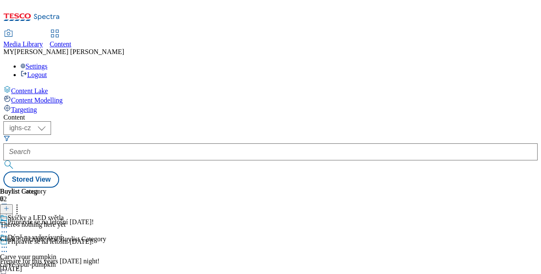
click at [9, 223] on icon at bounding box center [4, 227] width 9 height 9
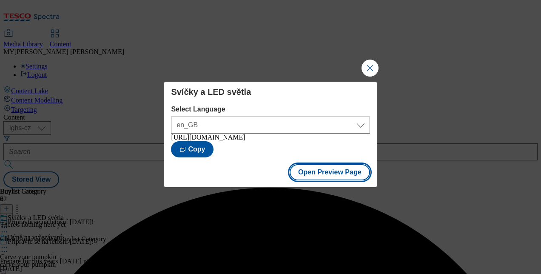
click at [340, 180] on button "Open Preview Page" at bounding box center [330, 172] width 80 height 16
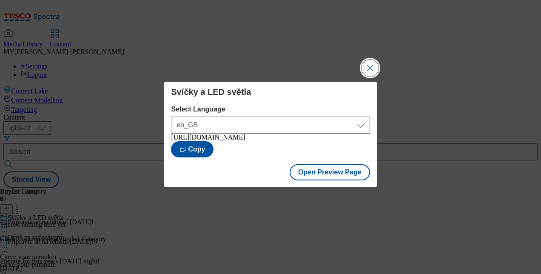
click at [371, 65] on button "Close Modal" at bounding box center [370, 68] width 17 height 17
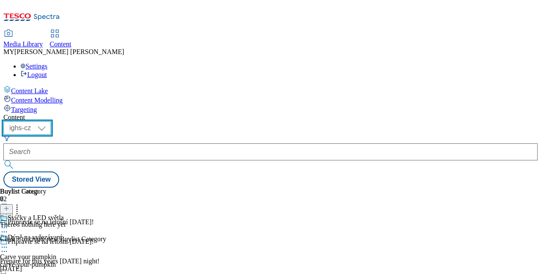
click at [51, 121] on select "ighs-cz ighs-hu ighs-sk" at bounding box center [27, 128] width 48 height 14
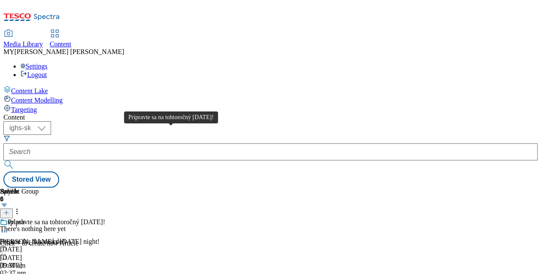
click at [105, 218] on div "Pripravte sa na tohtoročný [DATE]!" at bounding box center [56, 222] width 97 height 8
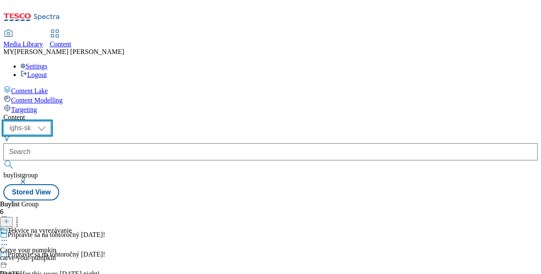
click at [51, 121] on select "ighs-cz ighs-hu ighs-sk" at bounding box center [27, 128] width 48 height 14
select select "ighs-cz"
click at [51, 121] on select "ighs-cz ighs-hu ighs-sk" at bounding box center [27, 128] width 48 height 14
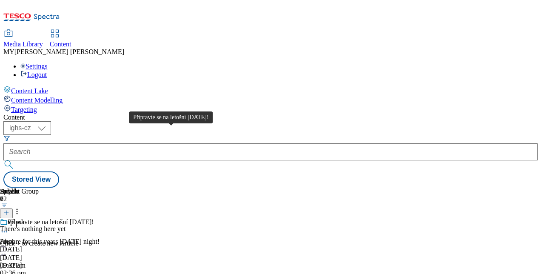
click at [94, 218] on div "Připravte se na letošní [DATE]!" at bounding box center [51, 222] width 86 height 8
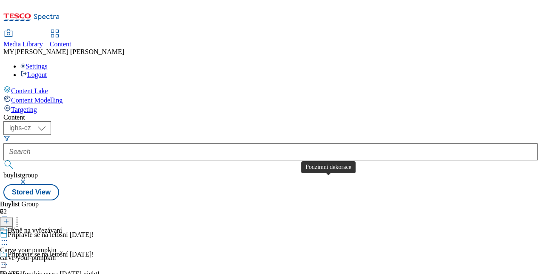
scroll to position [133, 0]
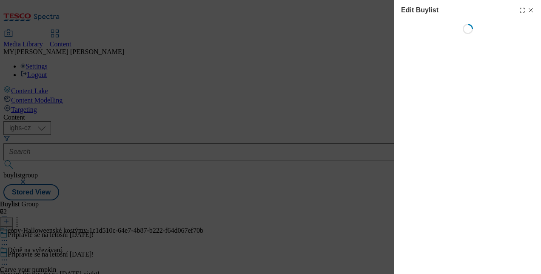
select select "evergreen"
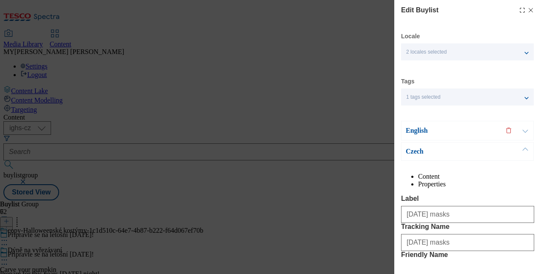
select select "Banner"
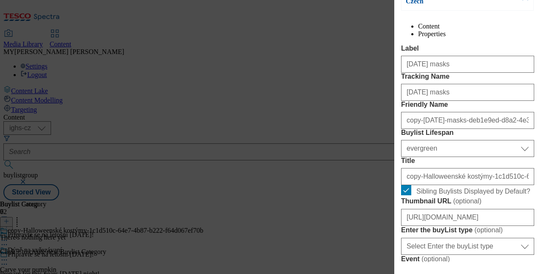
scroll to position [151, 0]
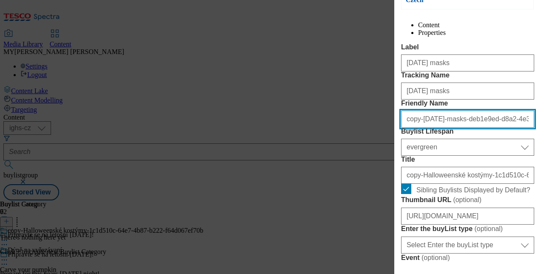
click at [440, 128] on input "copy-[DATE]-masks-deb1e9ed-d8a2-4e33-bef3-fae8573f9c80" at bounding box center [467, 119] width 133 height 17
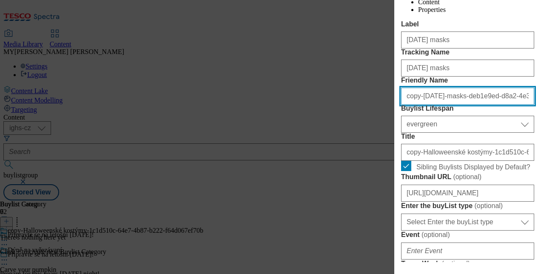
scroll to position [169, 0]
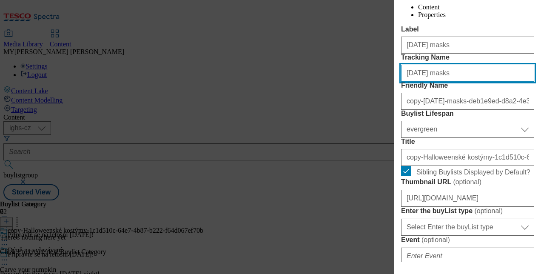
click at [440, 82] on input "[DATE] masks" at bounding box center [467, 73] width 133 height 17
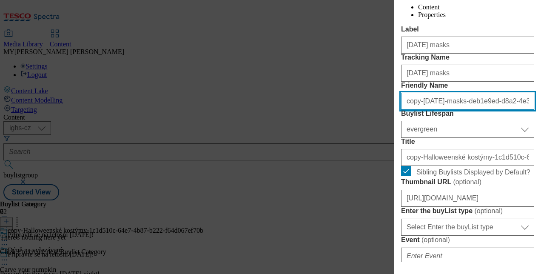
click at [452, 110] on input "copy-[DATE]-masks-deb1e9ed-d8a2-4e33-bef3-fae8573f9c80" at bounding box center [467, 101] width 133 height 17
click at [423, 110] on input "copy-[DATE]-masks-deb1e9ed-d8a2-4e33-bef3-fae8573f9c80" at bounding box center [467, 101] width 133 height 17
click at [446, 110] on input "[DATE]-masks-deb1e9ed-d8a2-4e33-bef3-fae8573f9c80" at bounding box center [467, 101] width 133 height 17
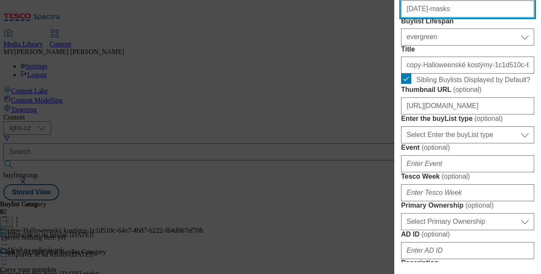
scroll to position [262, 0]
type input "[DATE]-masks"
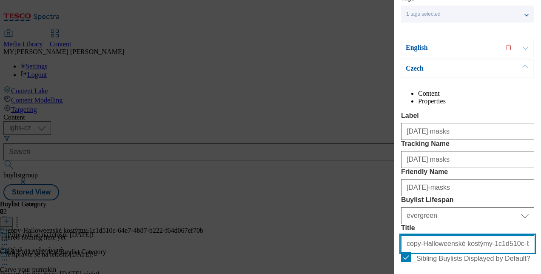
scroll to position [74, 0]
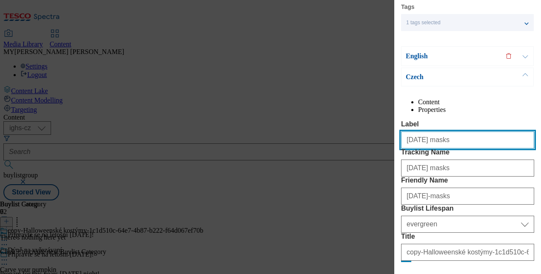
click at [440, 149] on input "[DATE] masks" at bounding box center [467, 139] width 133 height 17
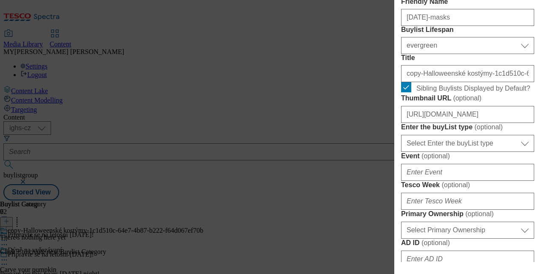
scroll to position [256, 0]
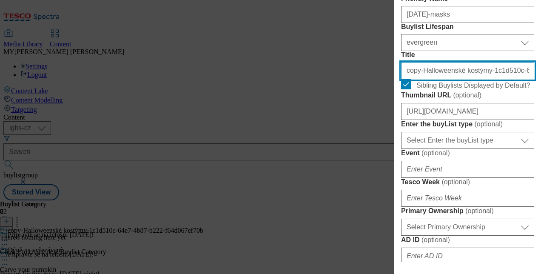
click at [435, 79] on input "copy-Halloweenské kostýmy-1c1d510c-64e7-4b87-b222-f64d067ef70b" at bounding box center [467, 70] width 133 height 17
paste input "[DATE] masks"
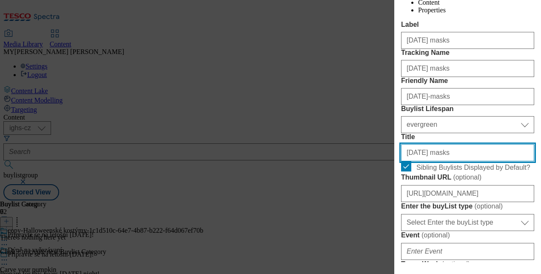
scroll to position [177, 0]
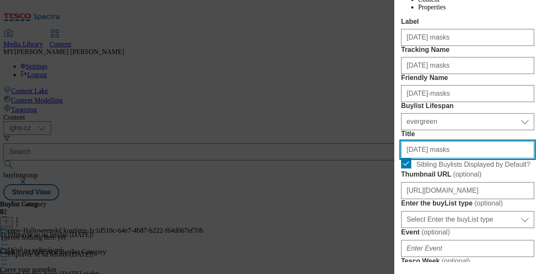
paste input "ské kostýmy"
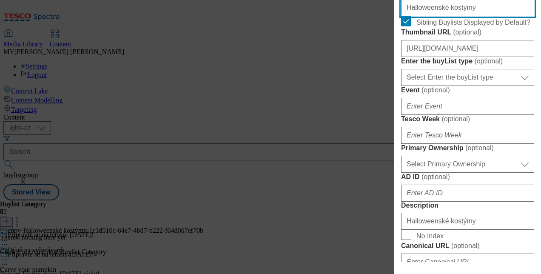
scroll to position [299, 0]
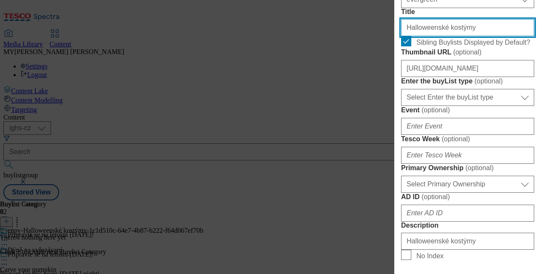
type input "Halloweenské kostýmy"
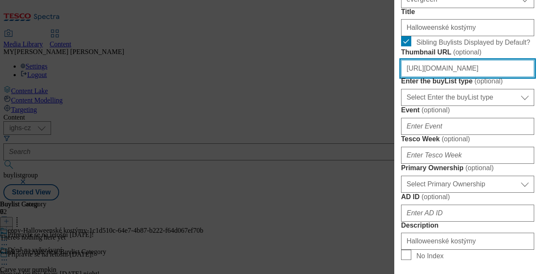
click at [461, 77] on input "[URL][DOMAIN_NAME]" at bounding box center [467, 68] width 133 height 17
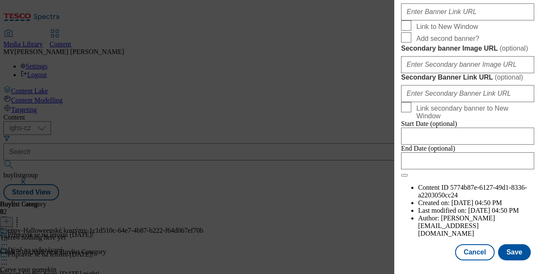
scroll to position [826, 0]
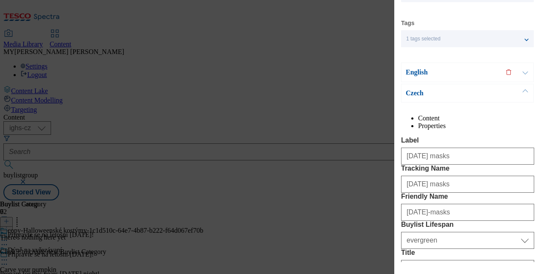
scroll to position [0, 0]
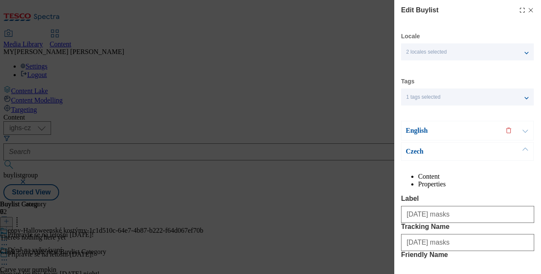
click at [527, 128] on button "Modal" at bounding box center [525, 130] width 16 height 19
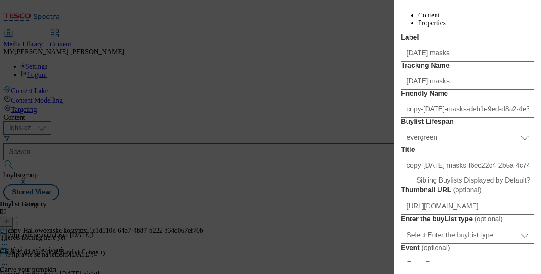
scroll to position [144, 0]
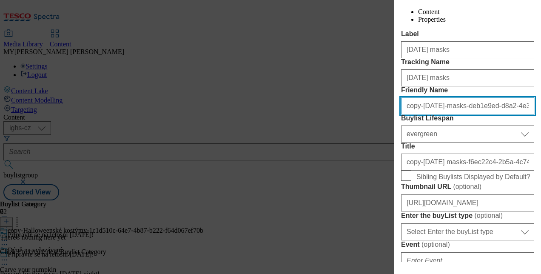
click at [422, 114] on input "copy-[DATE]-masks-deb1e9ed-d8a2-4e33-bef3-fae8573f9c80" at bounding box center [467, 105] width 133 height 17
click at [446, 114] on input "[DATE]-masks-deb1e9ed-d8a2-4e33-bef3-fae8573f9c80" at bounding box center [467, 105] width 133 height 17
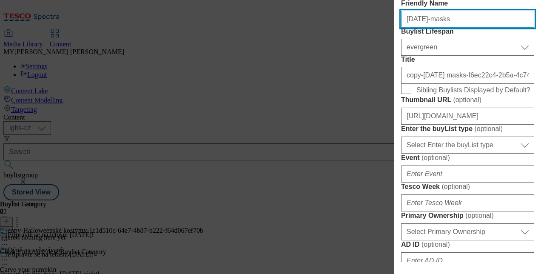
scroll to position [233, 0]
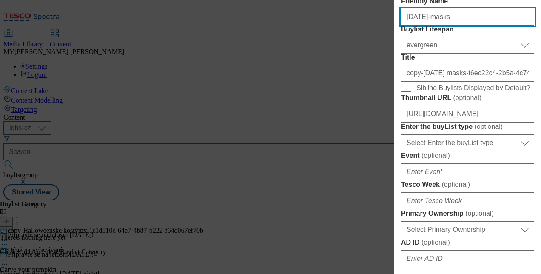
type input "[DATE]-masks"
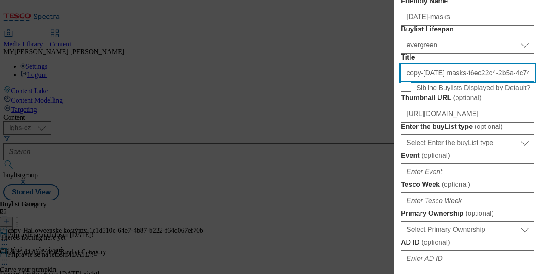
click at [420, 82] on input "copy-[DATE] masks-f6ec22c4-2b5a-4c74-a412-56eea335bc63" at bounding box center [467, 73] width 133 height 17
click at [445, 82] on input "[DATE] masks-f6ec22c4-2b5a-4c74-a412-56eea335bc63" at bounding box center [467, 73] width 133 height 17
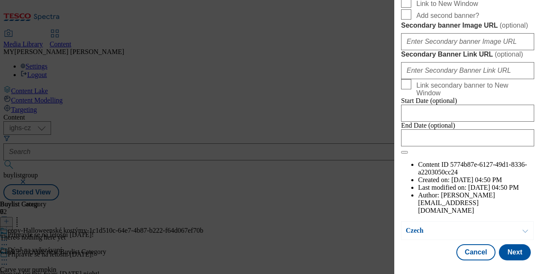
scroll to position [1035, 0]
type input "[DATE] masks"
click at [505, 249] on button "Next" at bounding box center [515, 252] width 32 height 16
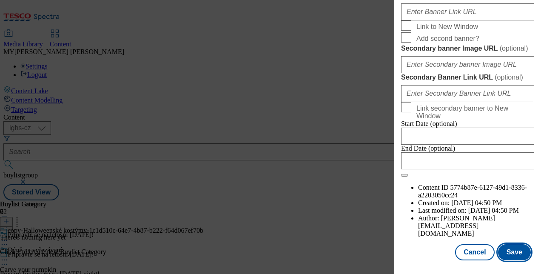
click at [505, 249] on button "Save" at bounding box center [514, 252] width 33 height 16
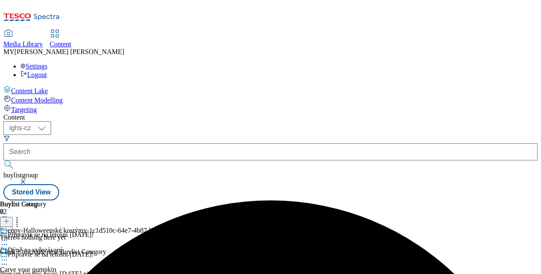
scroll to position [0, 0]
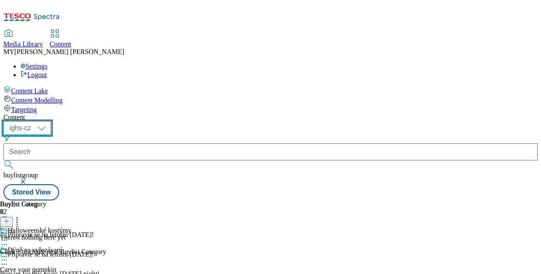
click at [51, 121] on select "ighs-cz ighs-hu ighs-sk" at bounding box center [27, 128] width 48 height 14
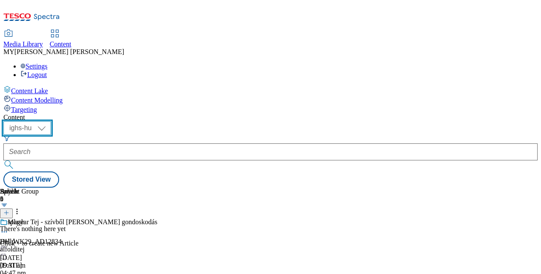
click at [51, 121] on select "ighs-cz ighs-hu ighs-sk" at bounding box center [27, 128] width 48 height 14
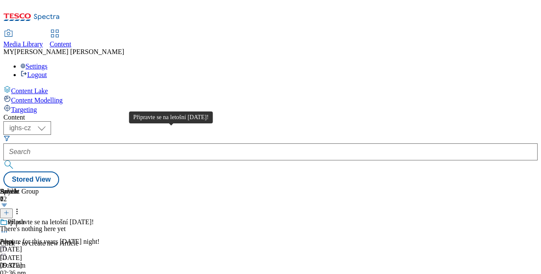
click at [94, 218] on div "Připravte se na letošní [DATE]!" at bounding box center [51, 222] width 86 height 8
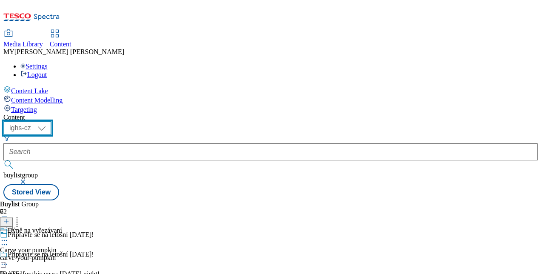
click at [51, 121] on select "ighs-cz ighs-hu ighs-sk" at bounding box center [27, 128] width 48 height 14
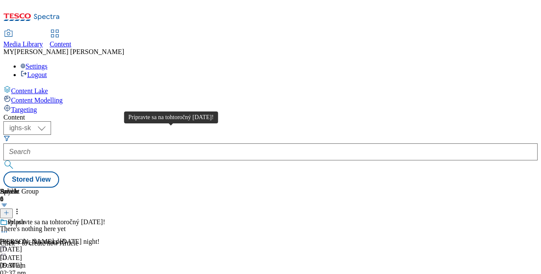
click at [105, 218] on div "Pripravte sa na tohtoročný [DATE]!" at bounding box center [56, 222] width 97 height 8
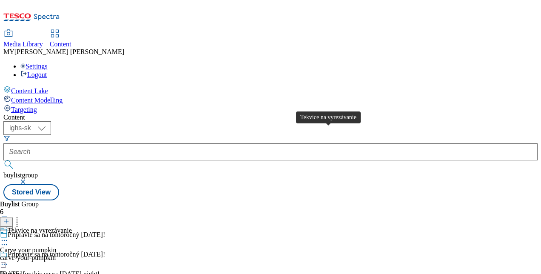
click at [72, 227] on div "Tekvice na vyrezávanie" at bounding box center [40, 231] width 64 height 8
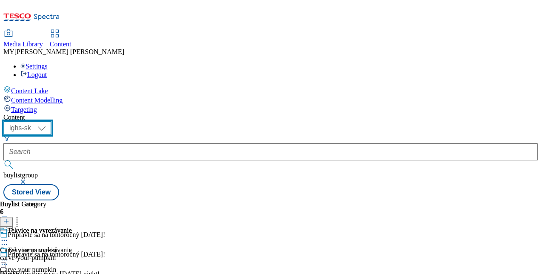
click at [51, 121] on select "ighs-cz ighs-hu ighs-sk" at bounding box center [27, 128] width 48 height 14
select select "ighs-cz"
click at [51, 121] on select "ighs-cz ighs-hu ighs-sk" at bounding box center [27, 128] width 48 height 14
